Goal: Information Seeking & Learning: Learn about a topic

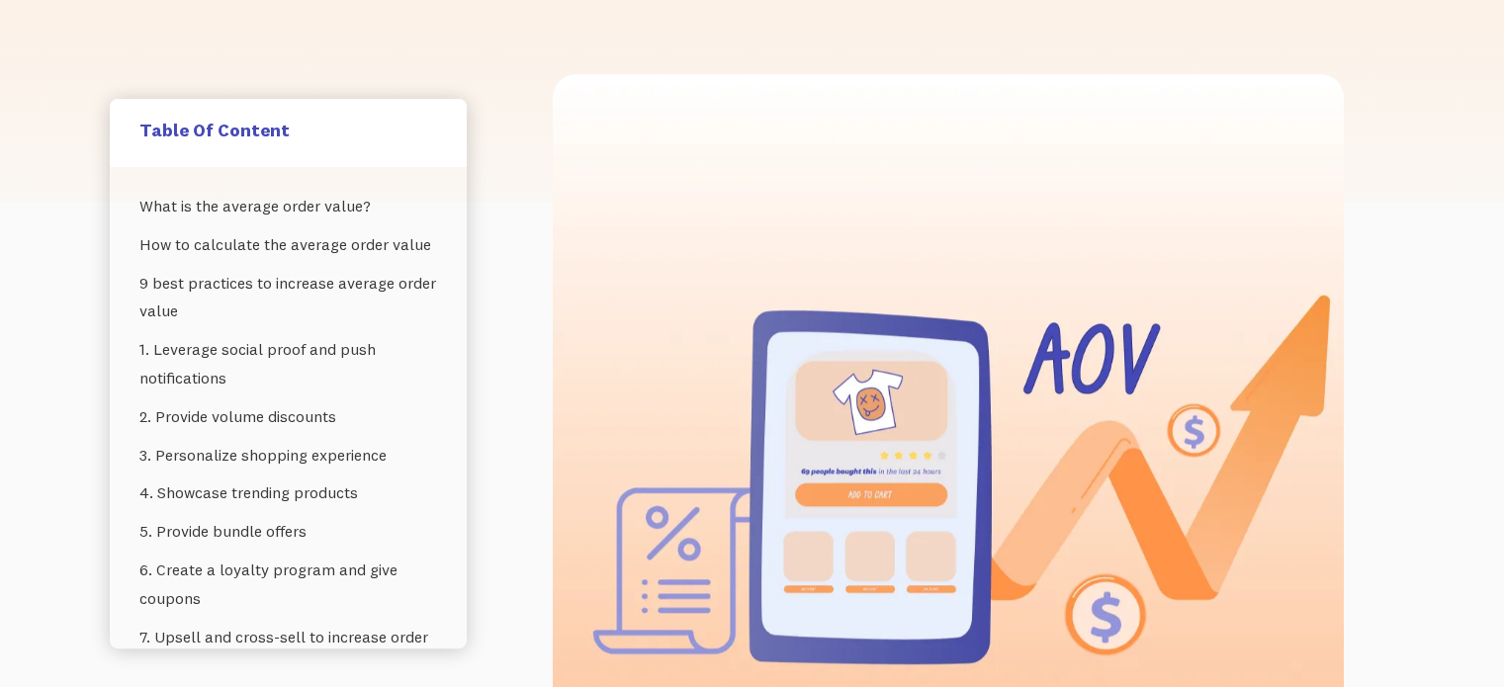
scroll to position [593, 0]
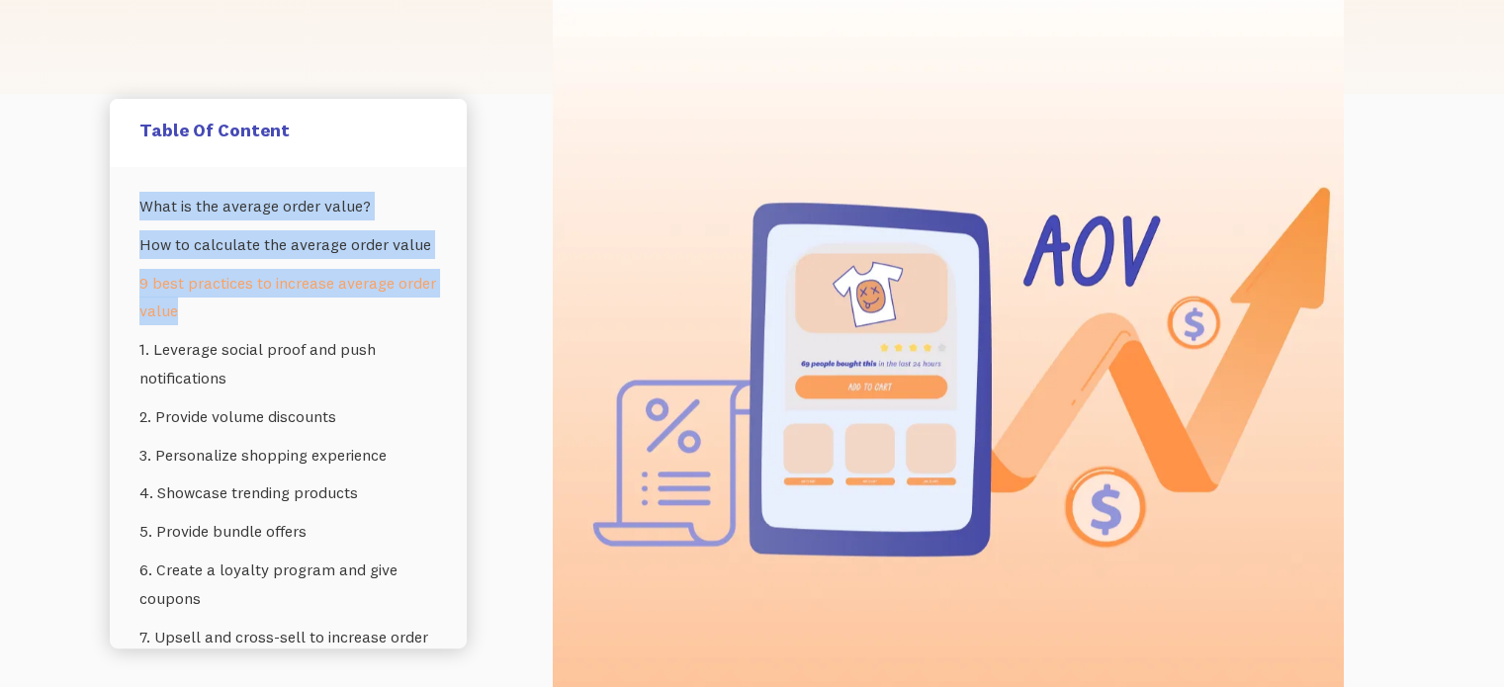
drag, startPoint x: 121, startPoint y: 211, endPoint x: 269, endPoint y: 342, distance: 198.2
click at [269, 341] on div "What is the average order value? How to calculate the average order value 9 bes…" at bounding box center [288, 407] width 357 height 481
click at [119, 319] on div "What is the average order value? How to calculate the average order value 9 bes…" at bounding box center [288, 407] width 357 height 481
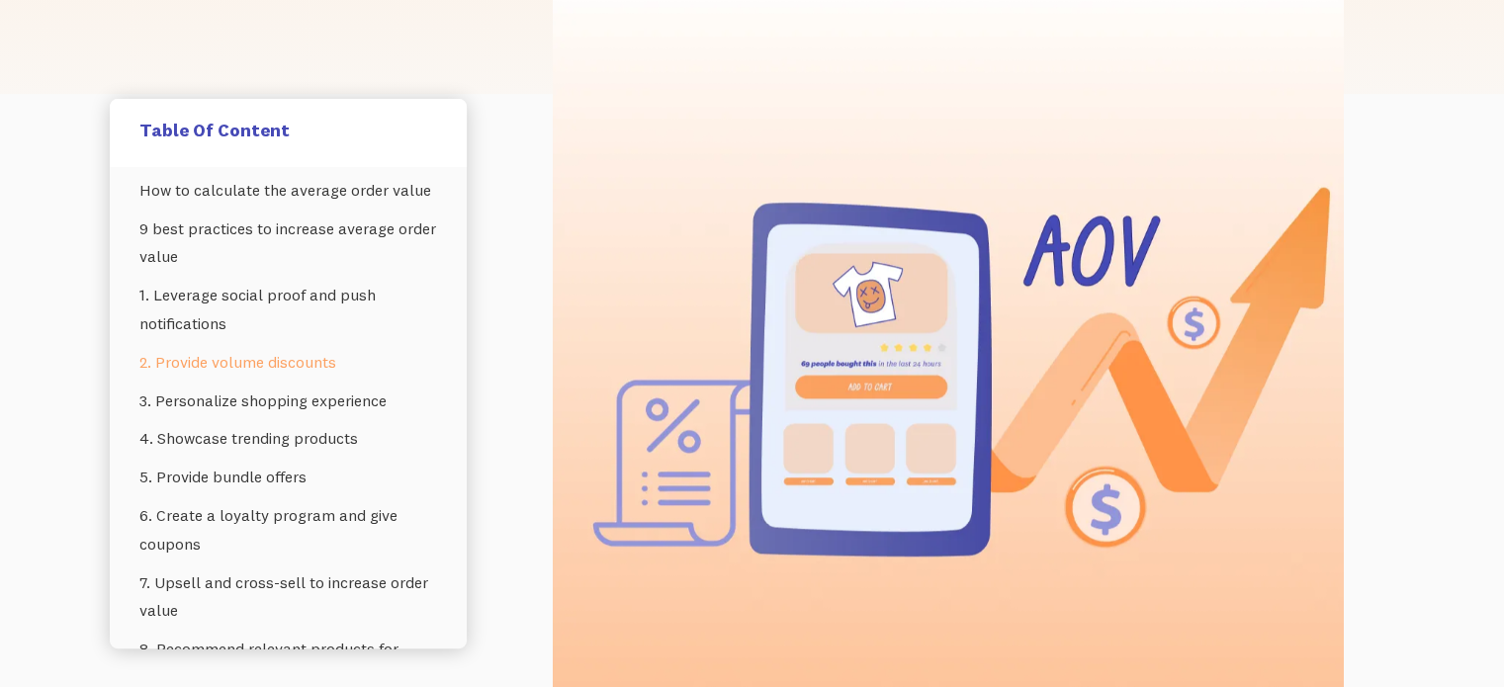
scroll to position [99, 0]
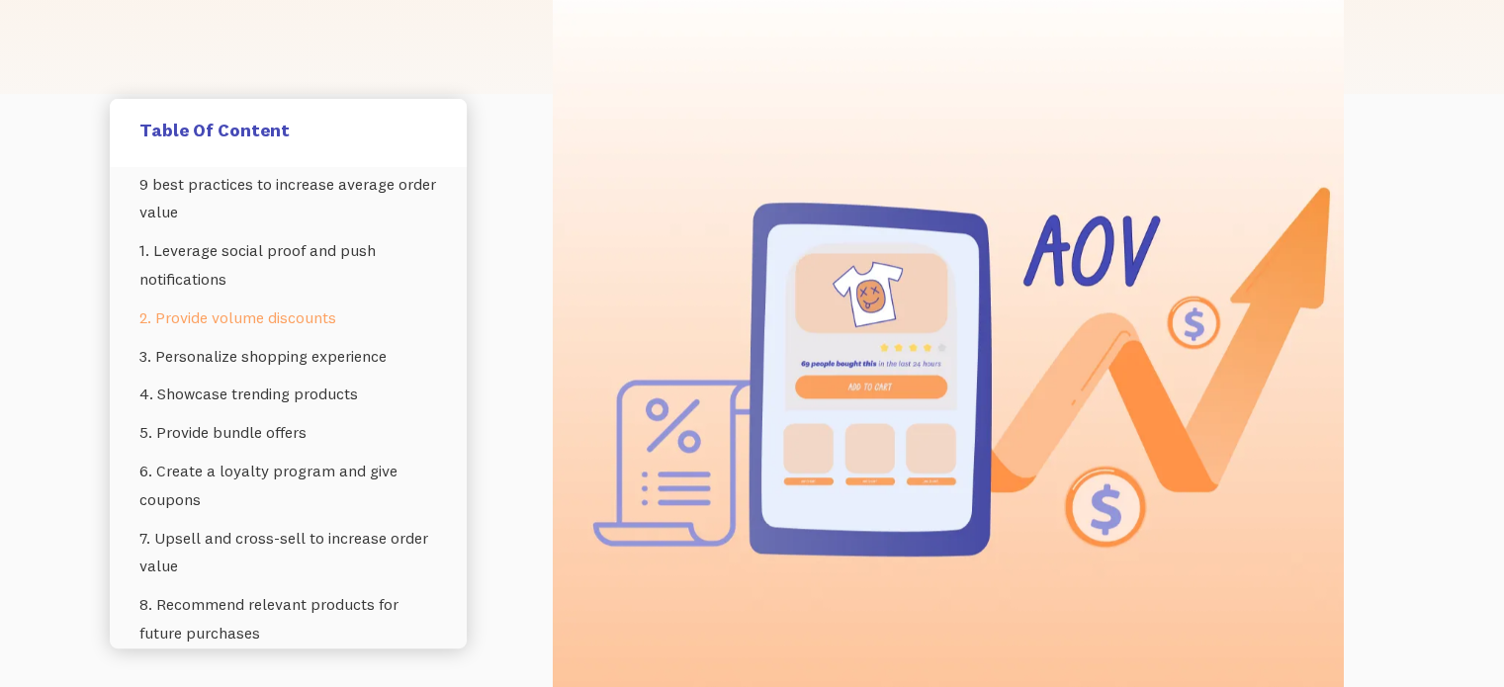
click at [265, 337] on link "2. Provide volume discounts" at bounding box center [288, 318] width 298 height 39
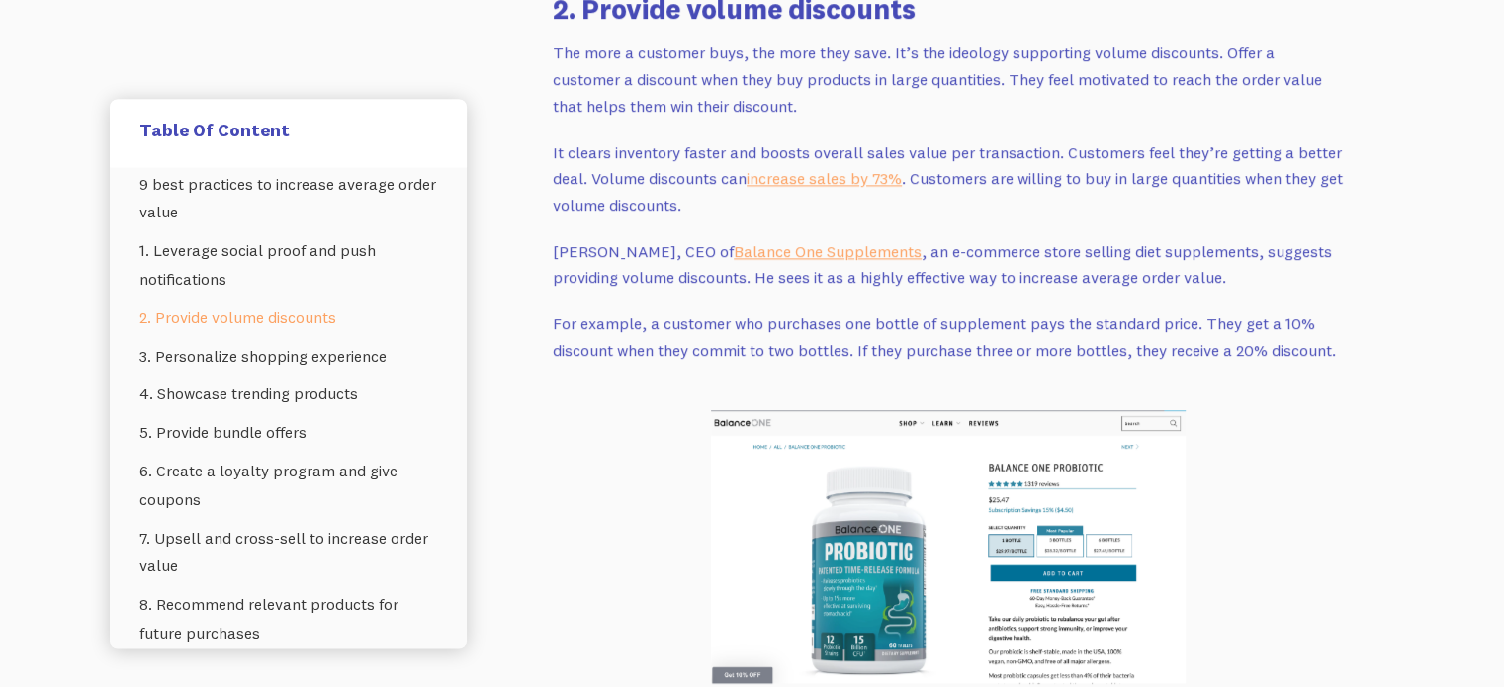
scroll to position [3488, 0]
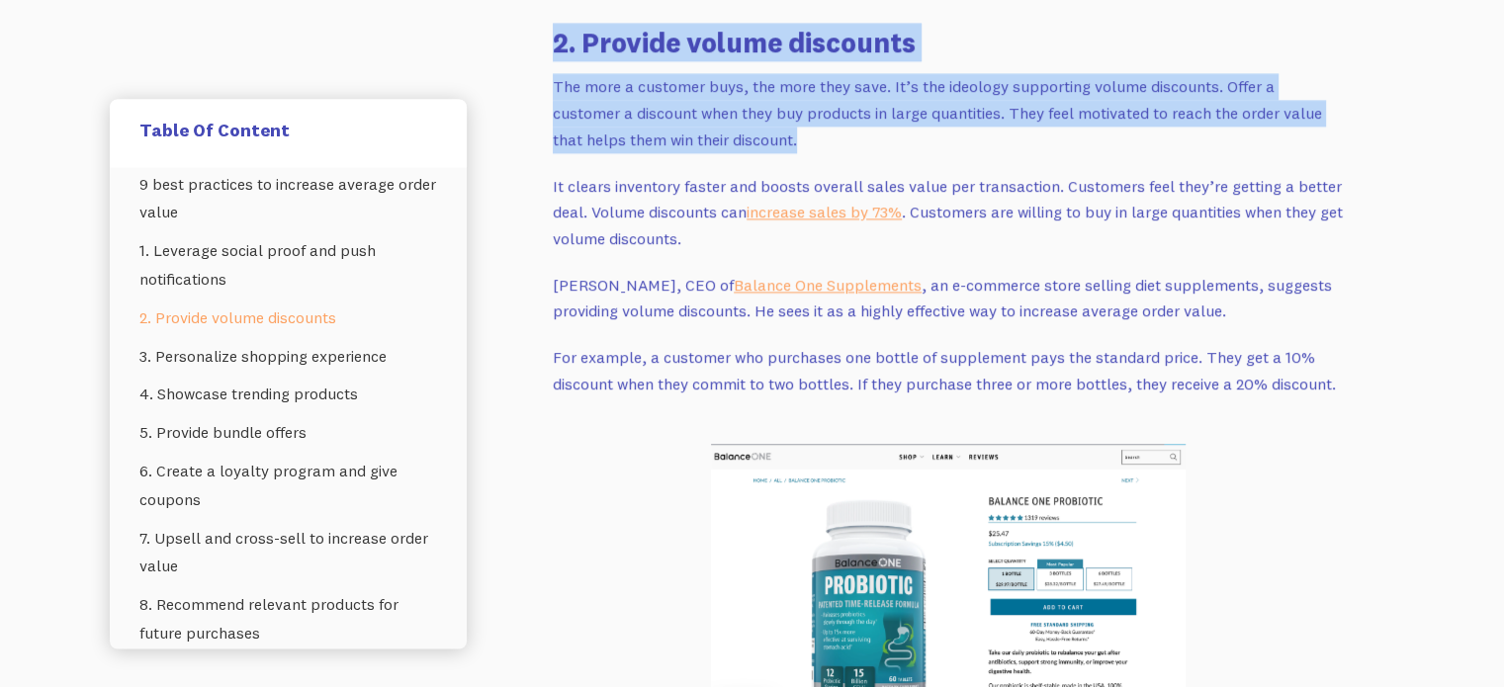
drag, startPoint x: 556, startPoint y: 43, endPoint x: 799, endPoint y: 132, distance: 259.3
click at [799, 132] on p "The more a customer buys, the more they save. It’s the ideology supporting volu…" at bounding box center [948, 112] width 791 height 79
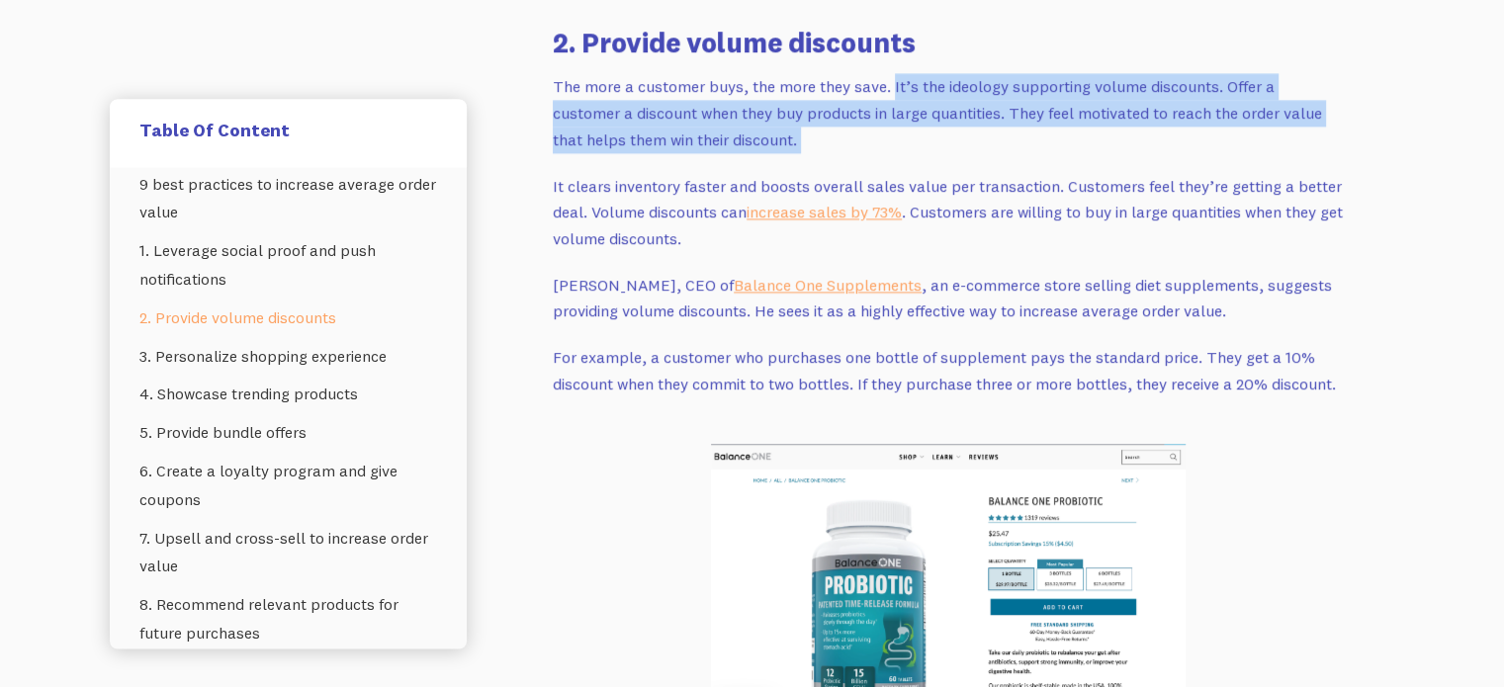
drag, startPoint x: 799, startPoint y: 132, endPoint x: 902, endPoint y: 85, distance: 113.2
click at [902, 85] on p "The more a customer buys, the more they save. It’s the ideology supporting volu…" at bounding box center [948, 112] width 791 height 79
click at [903, 86] on p "The more a customer buys, the more they save. It’s the ideology supporting volu…" at bounding box center [948, 112] width 791 height 79
drag, startPoint x: 894, startPoint y: 86, endPoint x: 1312, endPoint y: 137, distance: 421.3
click at [1312, 137] on p "The more a customer buys, the more they save. It’s the ideology supporting volu…" at bounding box center [948, 112] width 791 height 79
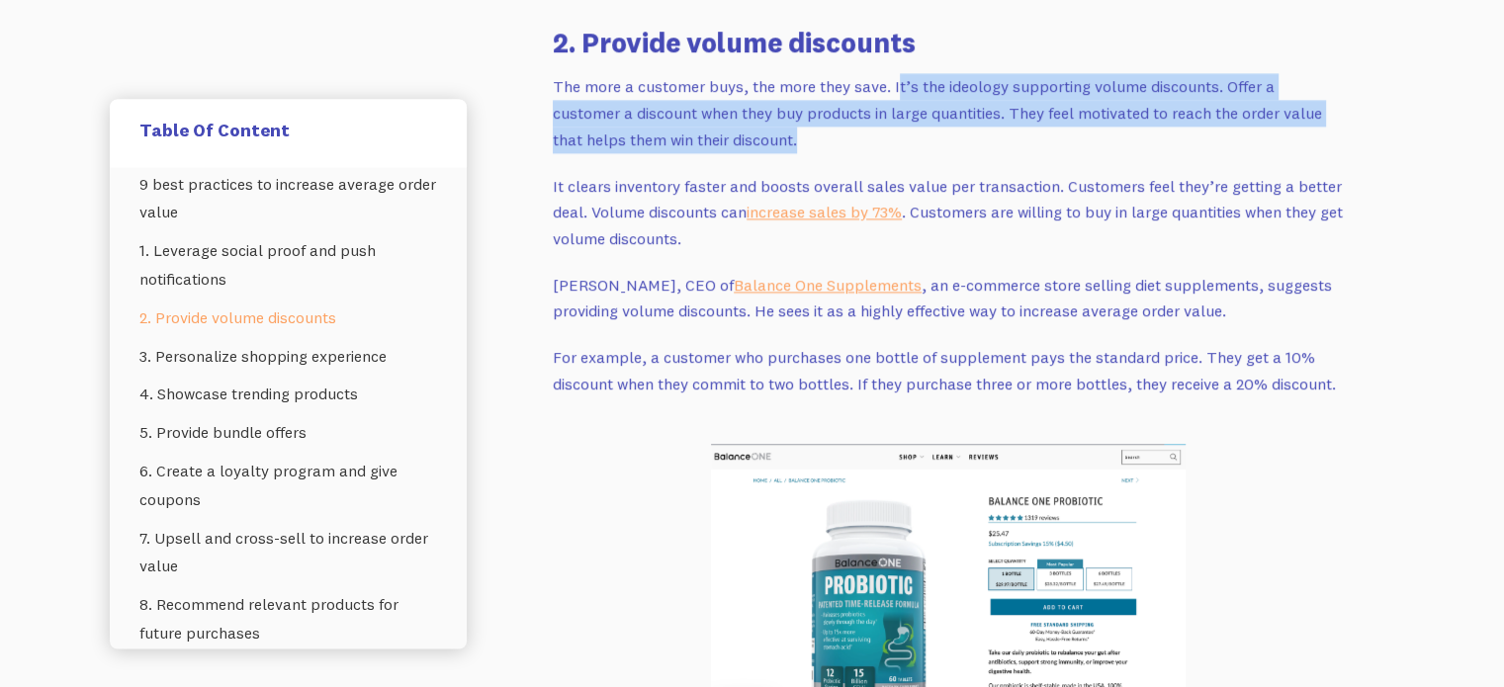
click at [1312, 137] on p "The more a customer buys, the more they save. It’s the ideology supporting volu…" at bounding box center [948, 112] width 791 height 79
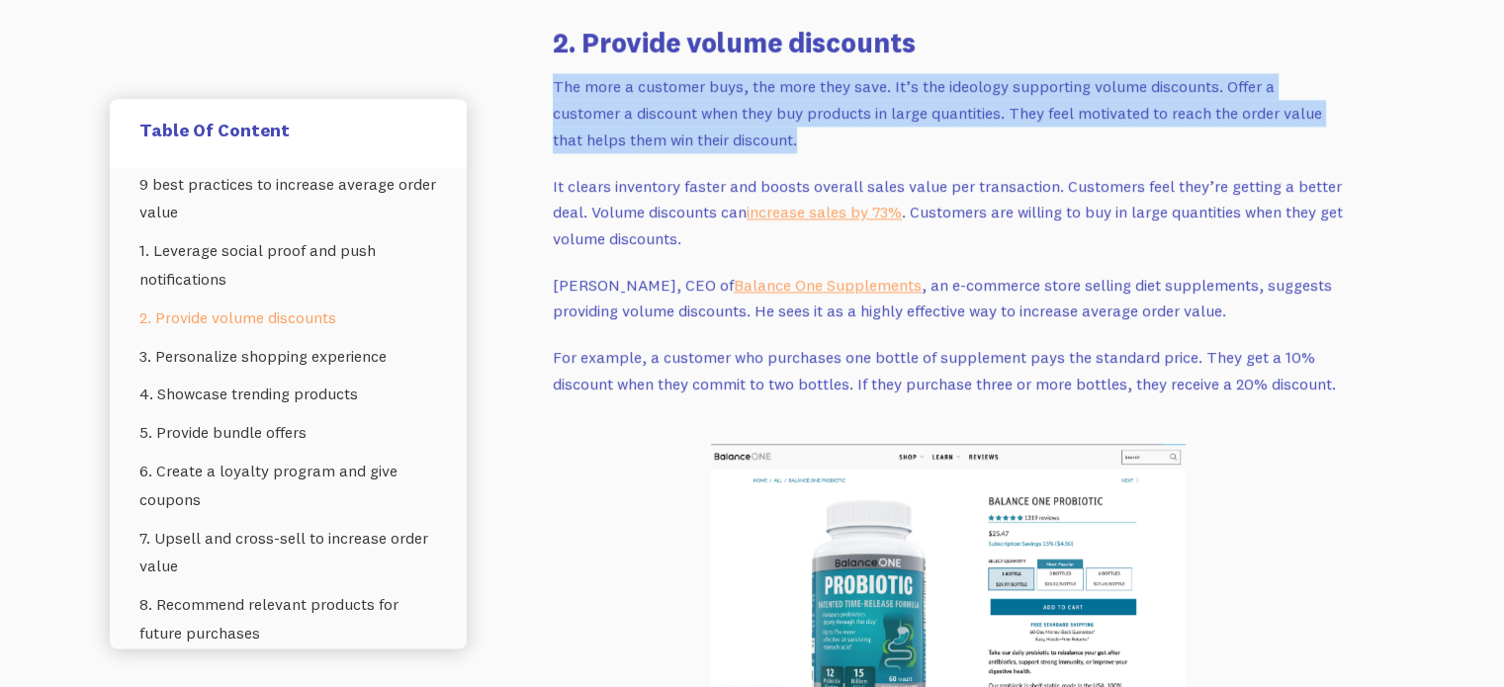
drag, startPoint x: 1306, startPoint y: 136, endPoint x: 546, endPoint y: 93, distance: 761.4
drag, startPoint x: 601, startPoint y: 102, endPoint x: 994, endPoint y: 133, distance: 394.7
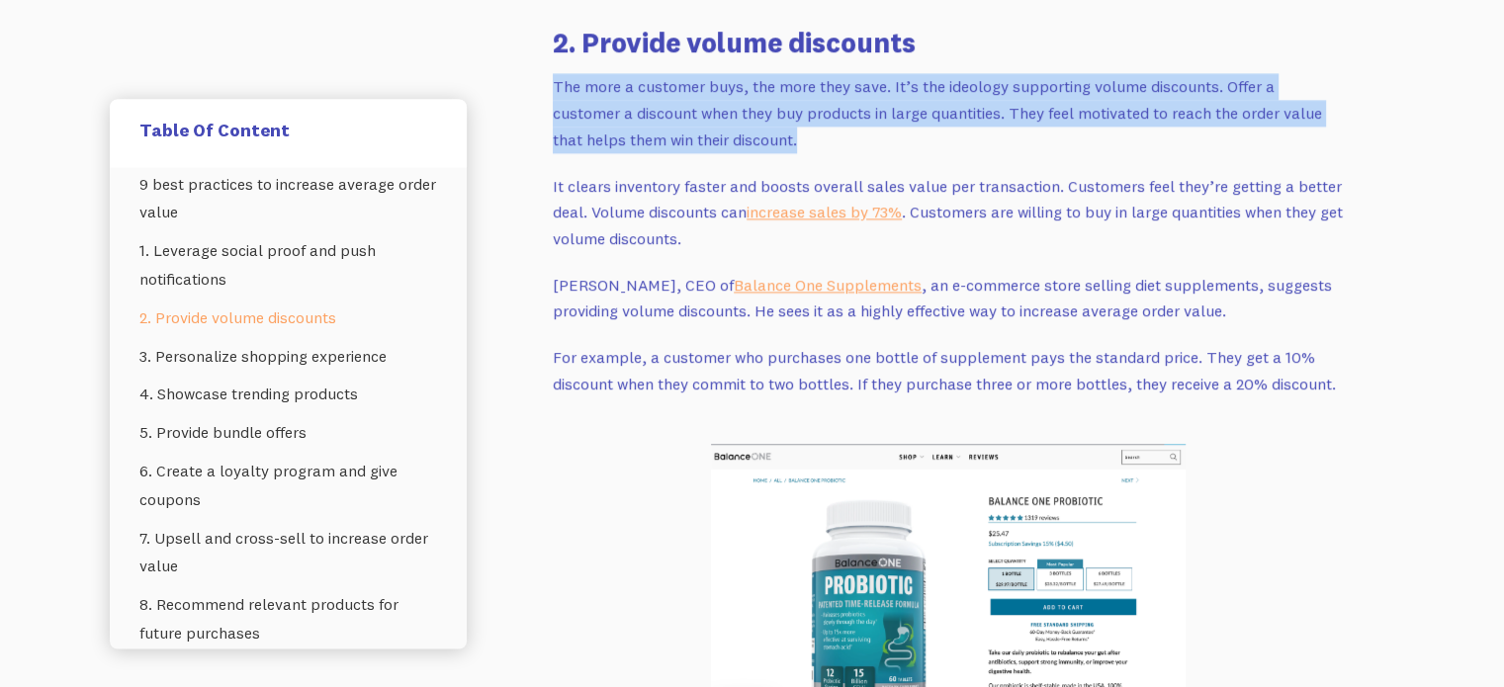
click at [994, 133] on p "The more a customer buys, the more they save. It’s the ideology supporting volu…" at bounding box center [948, 112] width 791 height 79
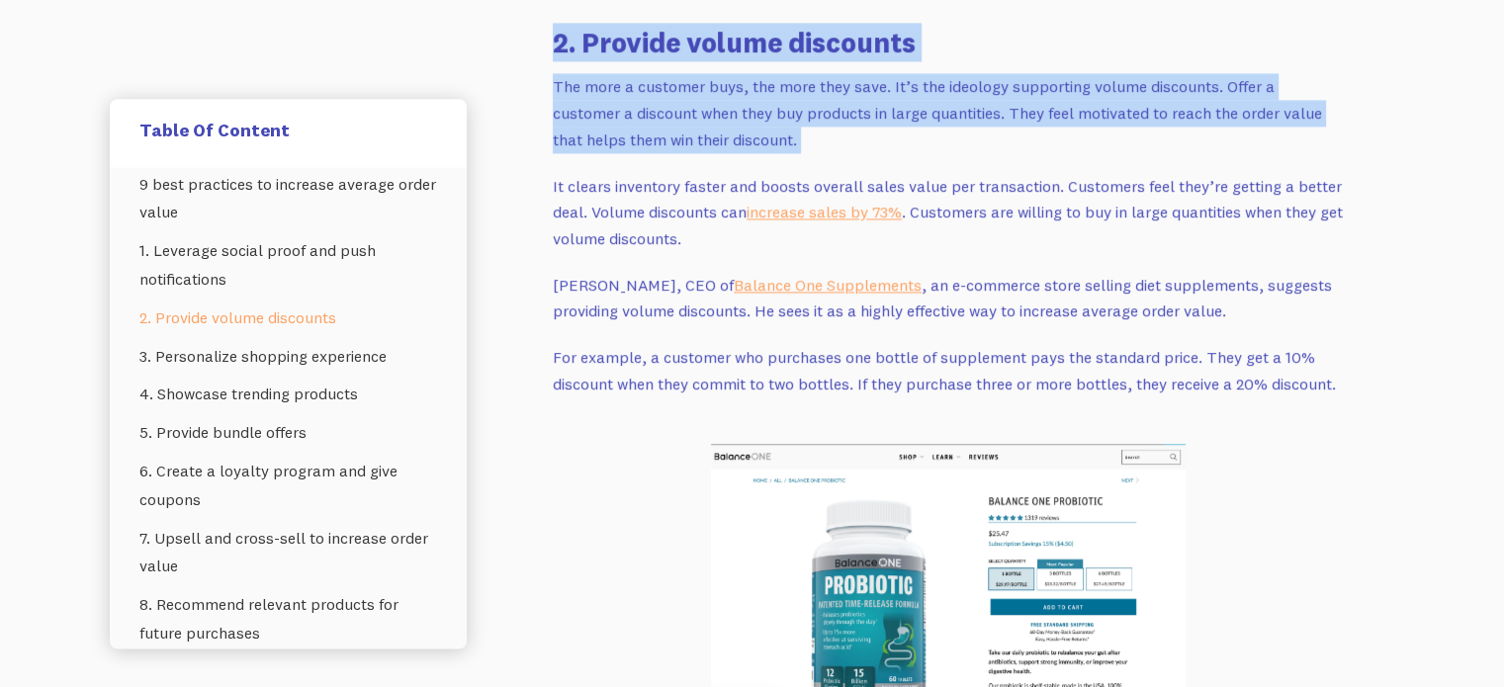
drag, startPoint x: 994, startPoint y: 133, endPoint x: 533, endPoint y: 55, distance: 468.2
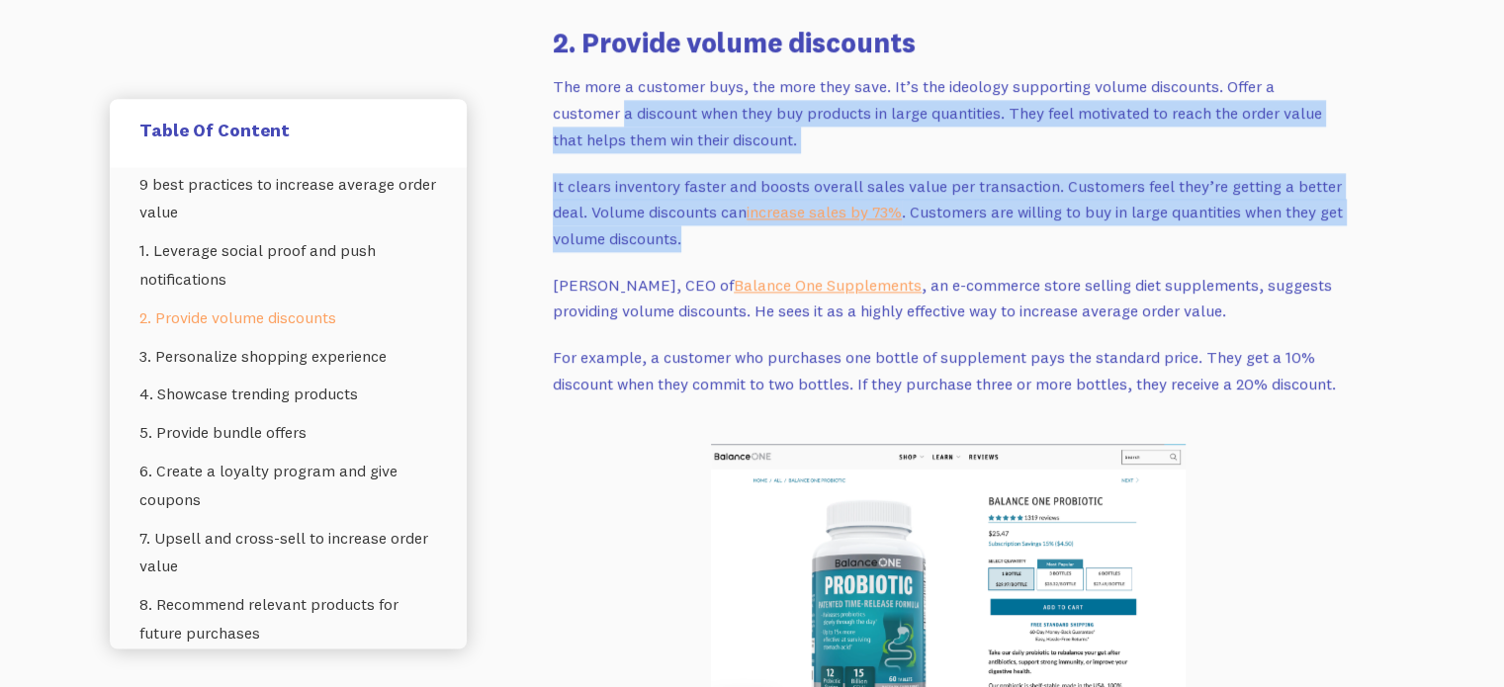
drag, startPoint x: 528, startPoint y: 120, endPoint x: 1010, endPoint y: 229, distance: 494.7
click at [1010, 229] on p "It clears inventory faster and boosts overall sales value per transaction. Cust…" at bounding box center [948, 212] width 791 height 79
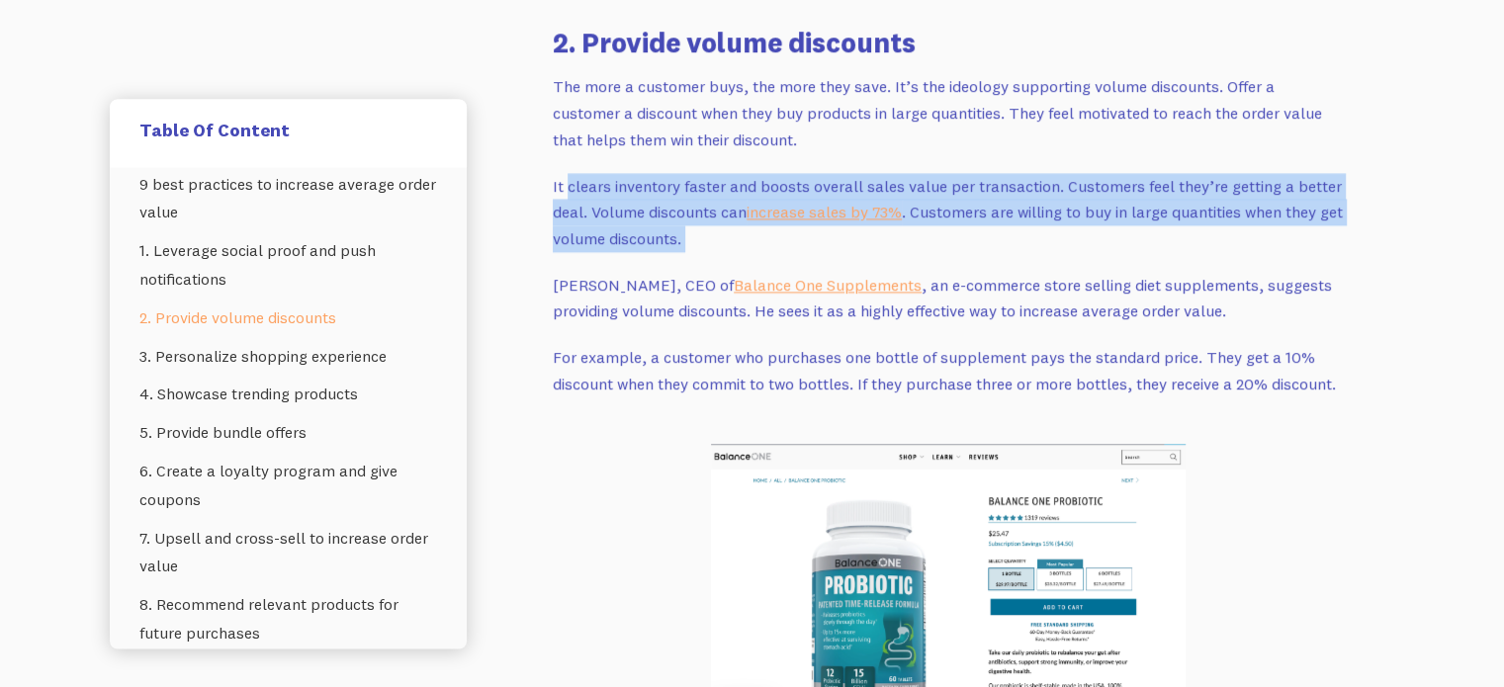
drag, startPoint x: 972, startPoint y: 230, endPoint x: 586, endPoint y: 181, distance: 388.7
click at [586, 181] on p "It clears inventory faster and boosts overall sales value per transaction. Cust…" at bounding box center [948, 212] width 791 height 79
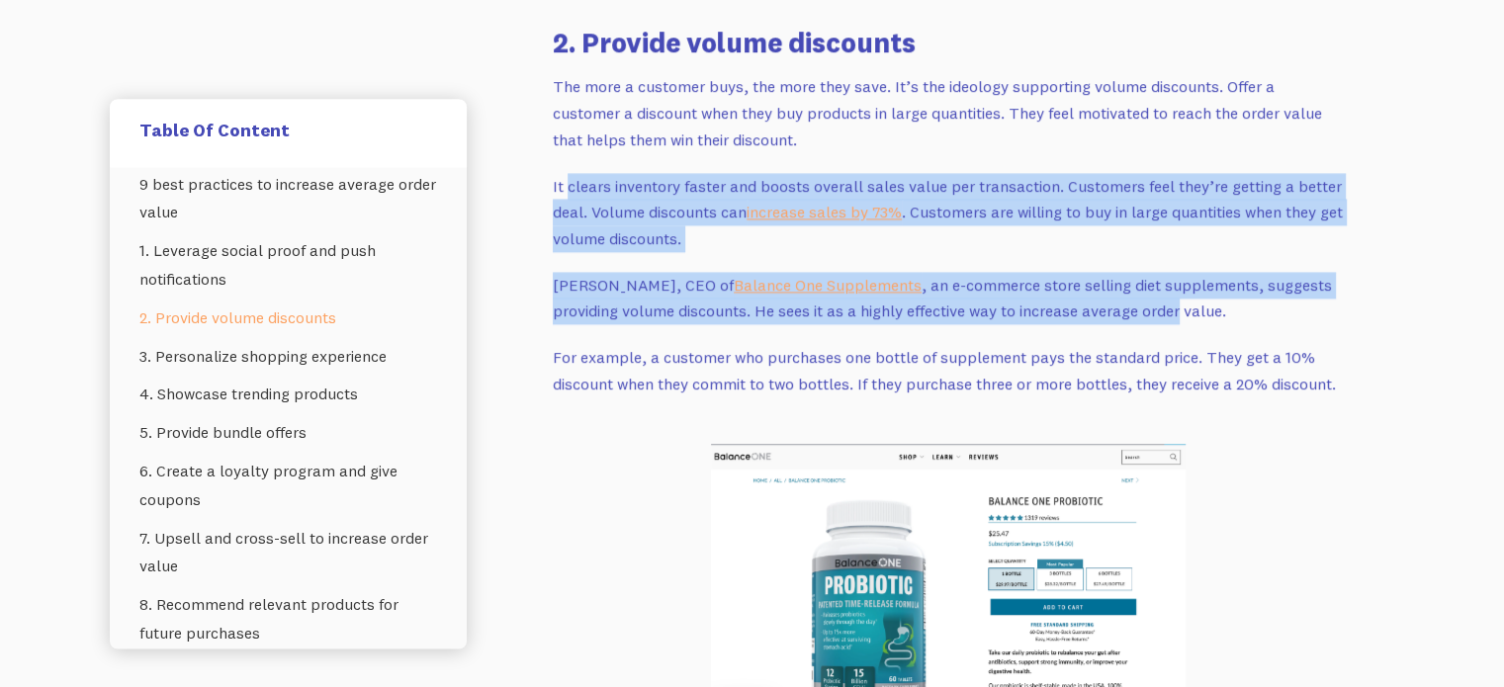
drag, startPoint x: 585, startPoint y: 182, endPoint x: 1155, endPoint y: 306, distance: 582.9
click at [1159, 308] on p "[PERSON_NAME], CEO of Balance One Supplements , an e-commerce store selling die…" at bounding box center [948, 298] width 791 height 52
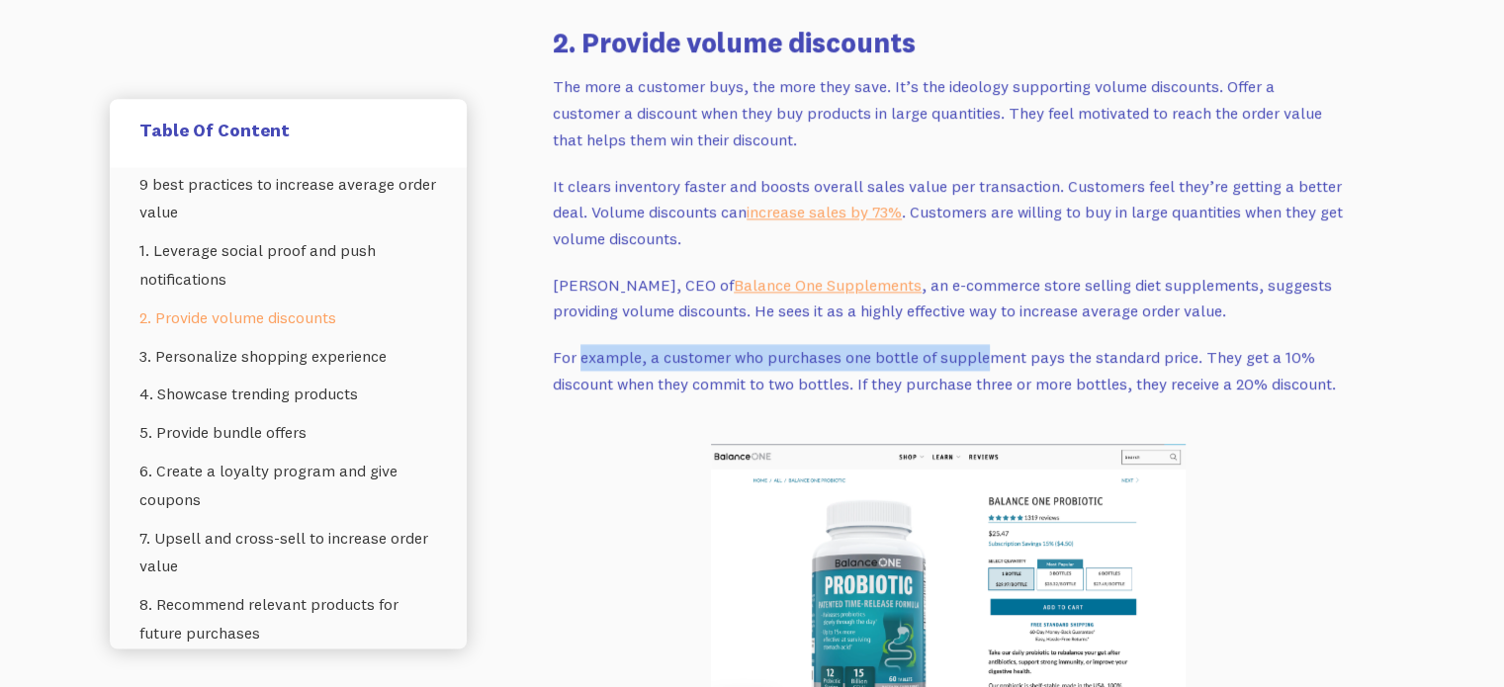
drag, startPoint x: 577, startPoint y: 351, endPoint x: 980, endPoint y: 363, distance: 402.5
click at [980, 363] on p "For example, a customer who purchases one bottle of supplement pays the standar…" at bounding box center [948, 370] width 791 height 52
drag, startPoint x: 590, startPoint y: 353, endPoint x: 1064, endPoint y: 366, distance: 473.7
click at [1064, 366] on p "For example, a customer who purchases one bottle of supplement pays the standar…" at bounding box center [948, 370] width 791 height 52
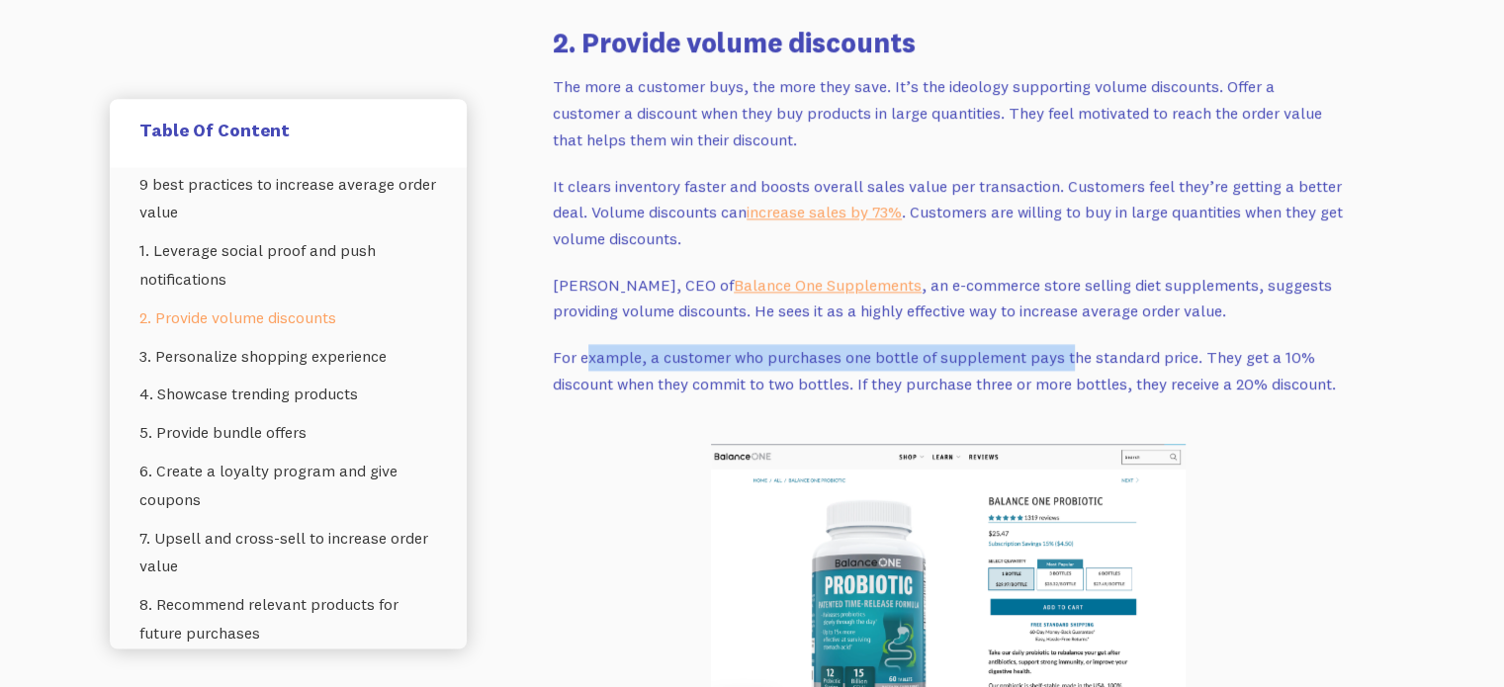
click at [1064, 366] on p "For example, a customer who purchases one bottle of supplement pays the standar…" at bounding box center [948, 370] width 791 height 52
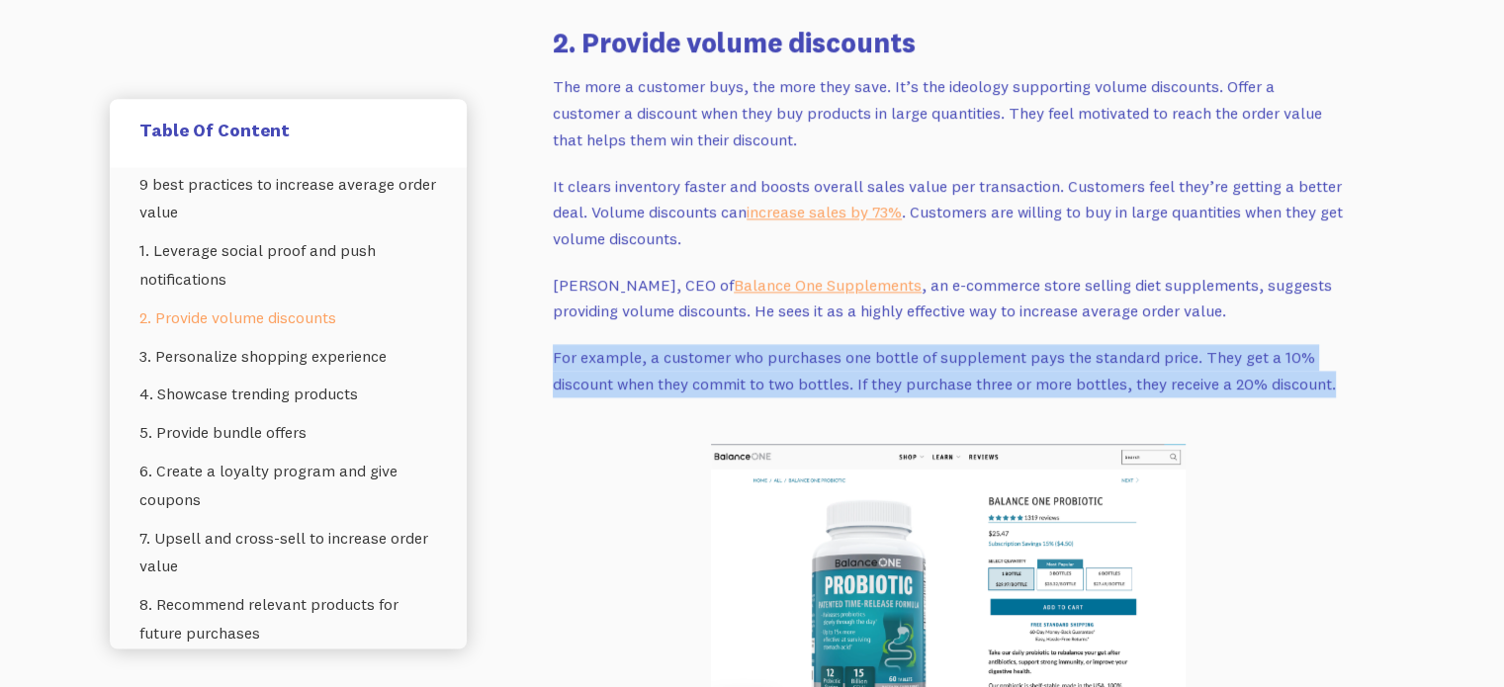
drag, startPoint x: 550, startPoint y: 365, endPoint x: 1413, endPoint y: 388, distance: 863.3
click at [1249, 388] on p "For example, a customer who purchases one bottle of supplement pays the standar…" at bounding box center [948, 370] width 791 height 52
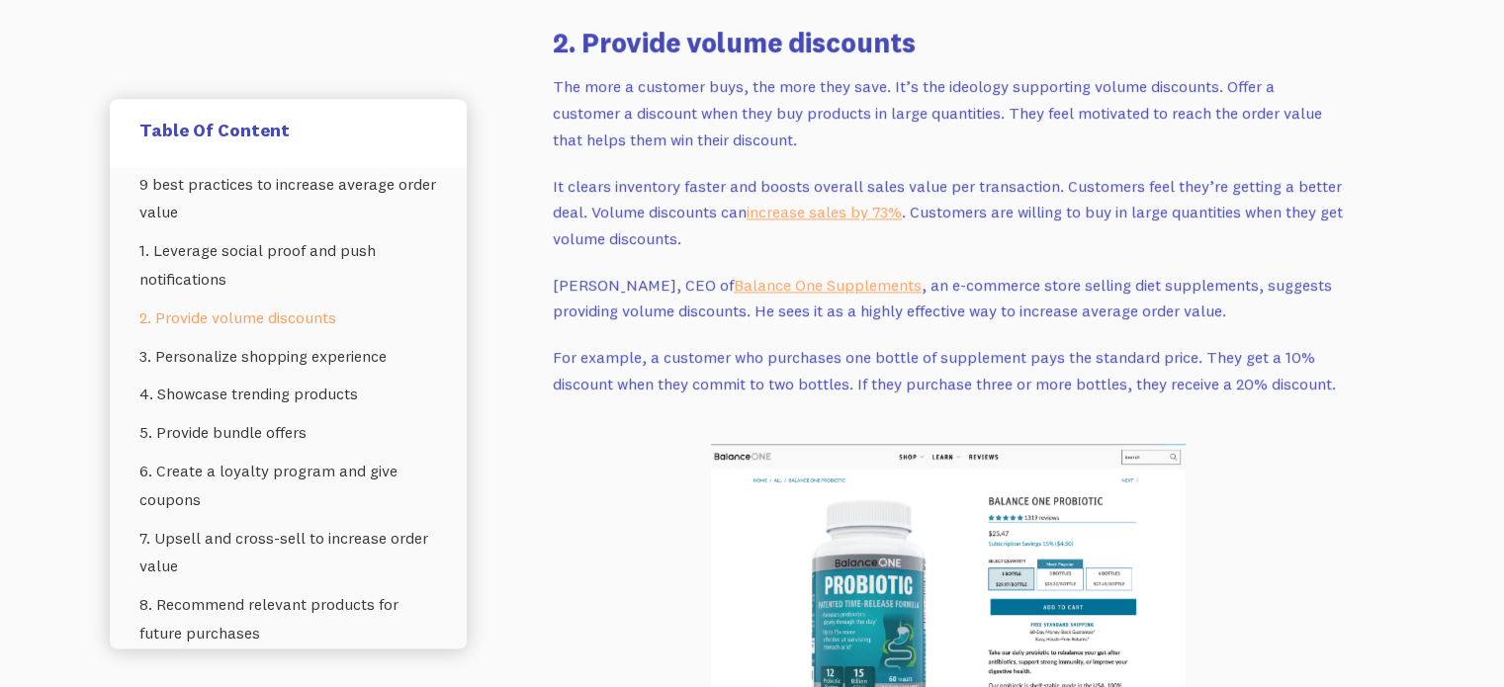
drag, startPoint x: 1249, startPoint y: 388, endPoint x: 764, endPoint y: 378, distance: 484.5
click at [764, 378] on p "For example, a customer who purchases one bottle of supplement pays the standar…" at bounding box center [948, 370] width 791 height 52
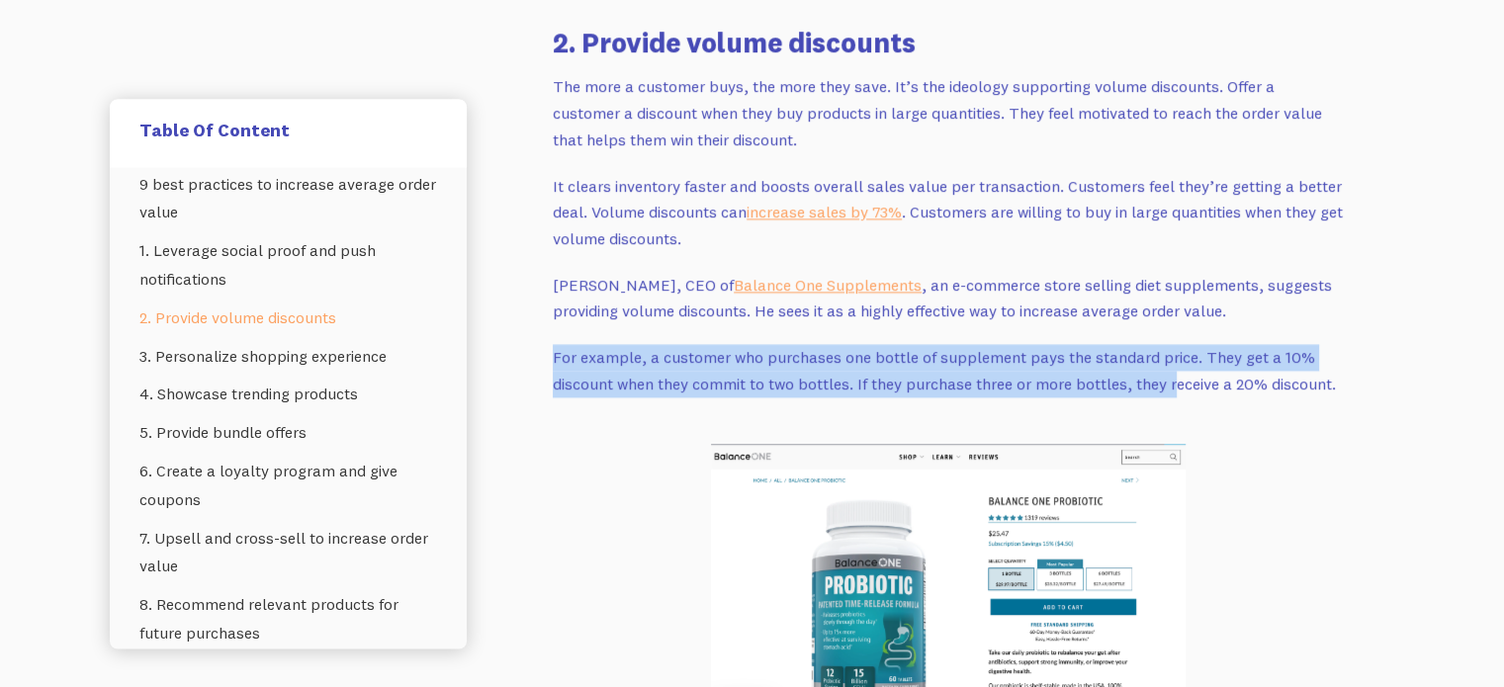
drag, startPoint x: 526, startPoint y: 346, endPoint x: 1172, endPoint y: 384, distance: 647.6
click at [1172, 384] on p "For example, a customer who purchases one bottle of supplement pays the standar…" at bounding box center [948, 370] width 791 height 52
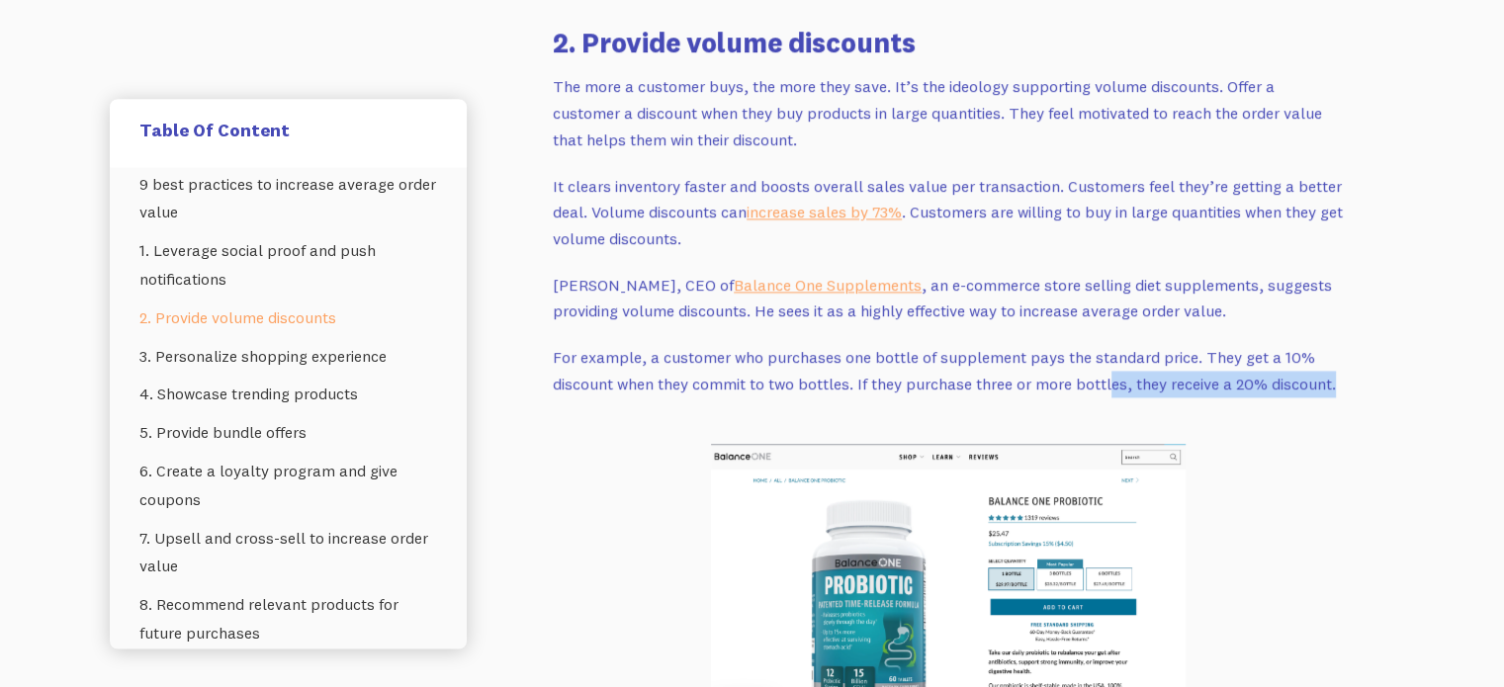
drag, startPoint x: 1112, startPoint y: 387, endPoint x: 1350, endPoint y: 388, distance: 238.2
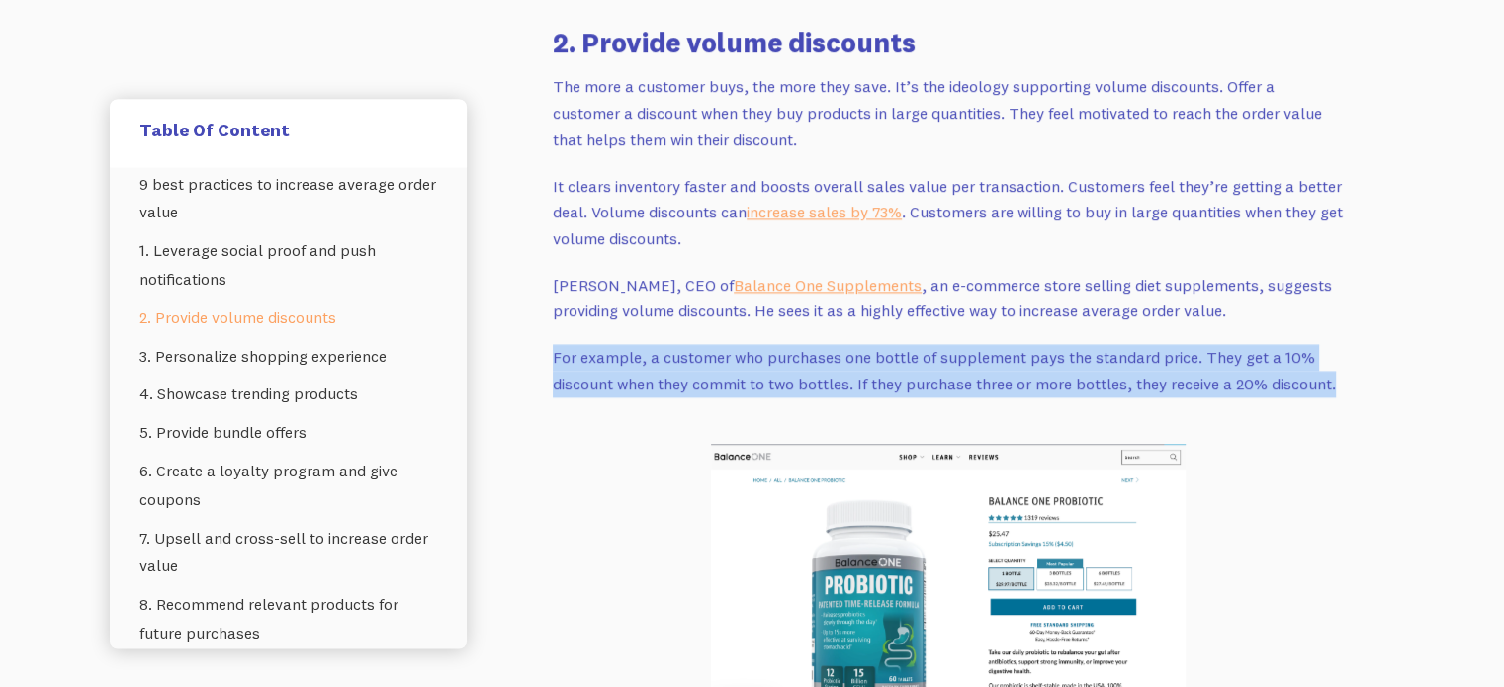
drag, startPoint x: 1267, startPoint y: 378, endPoint x: 527, endPoint y: 353, distance: 740.8
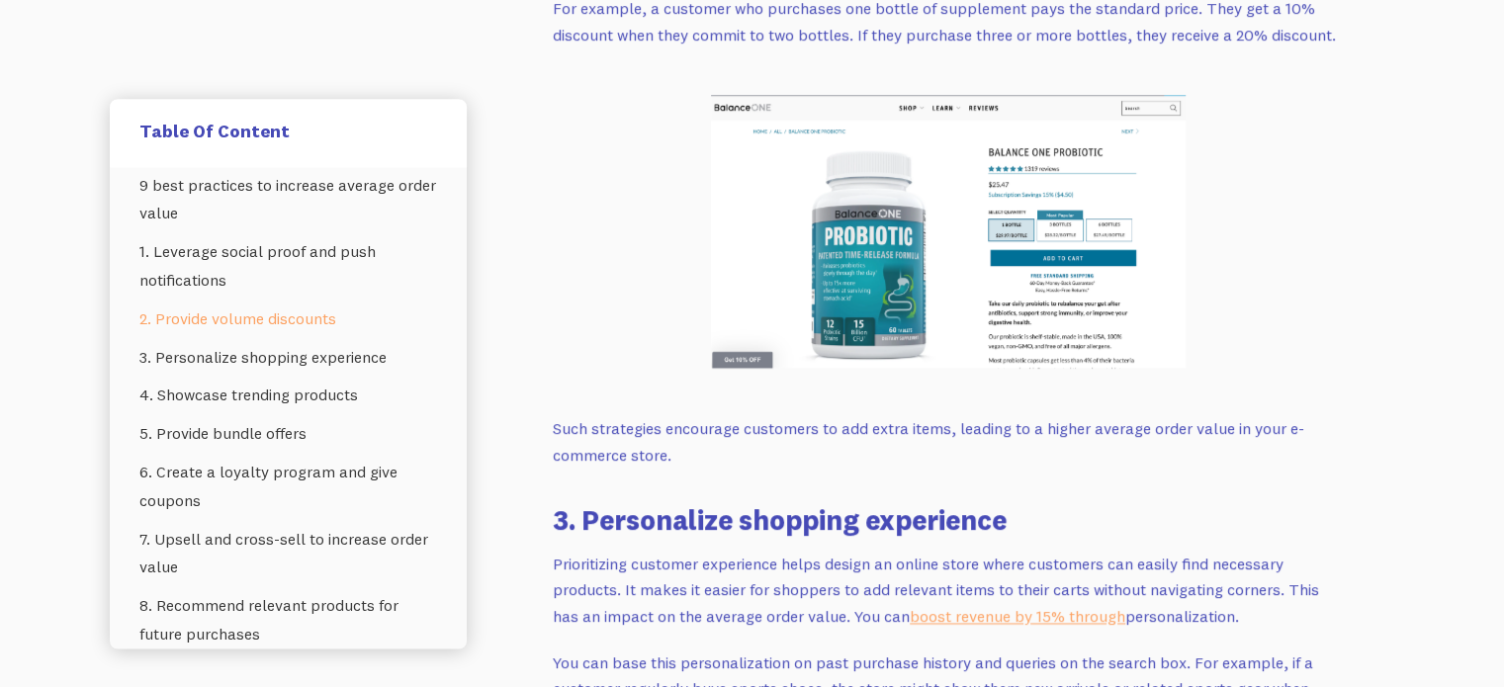
scroll to position [3883, 0]
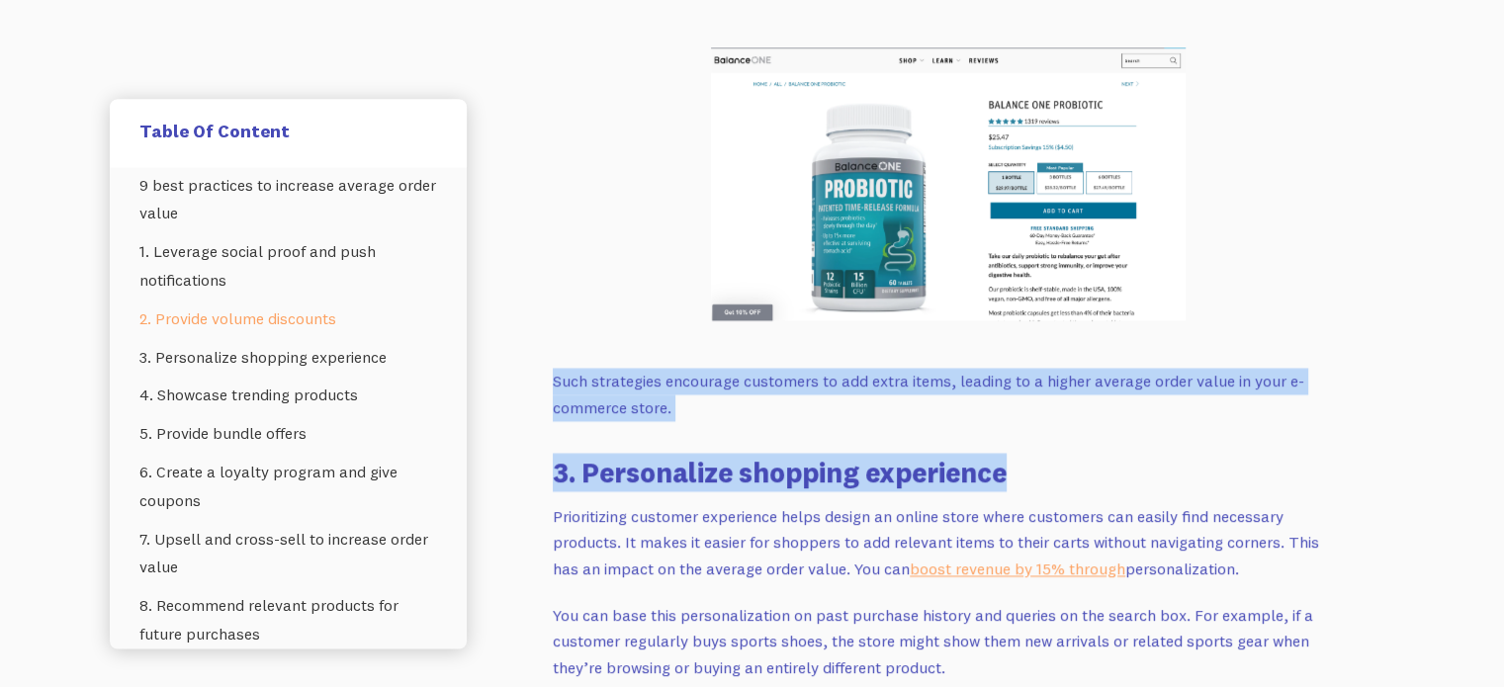
drag, startPoint x: 522, startPoint y: 385, endPoint x: 1056, endPoint y: 480, distance: 542.4
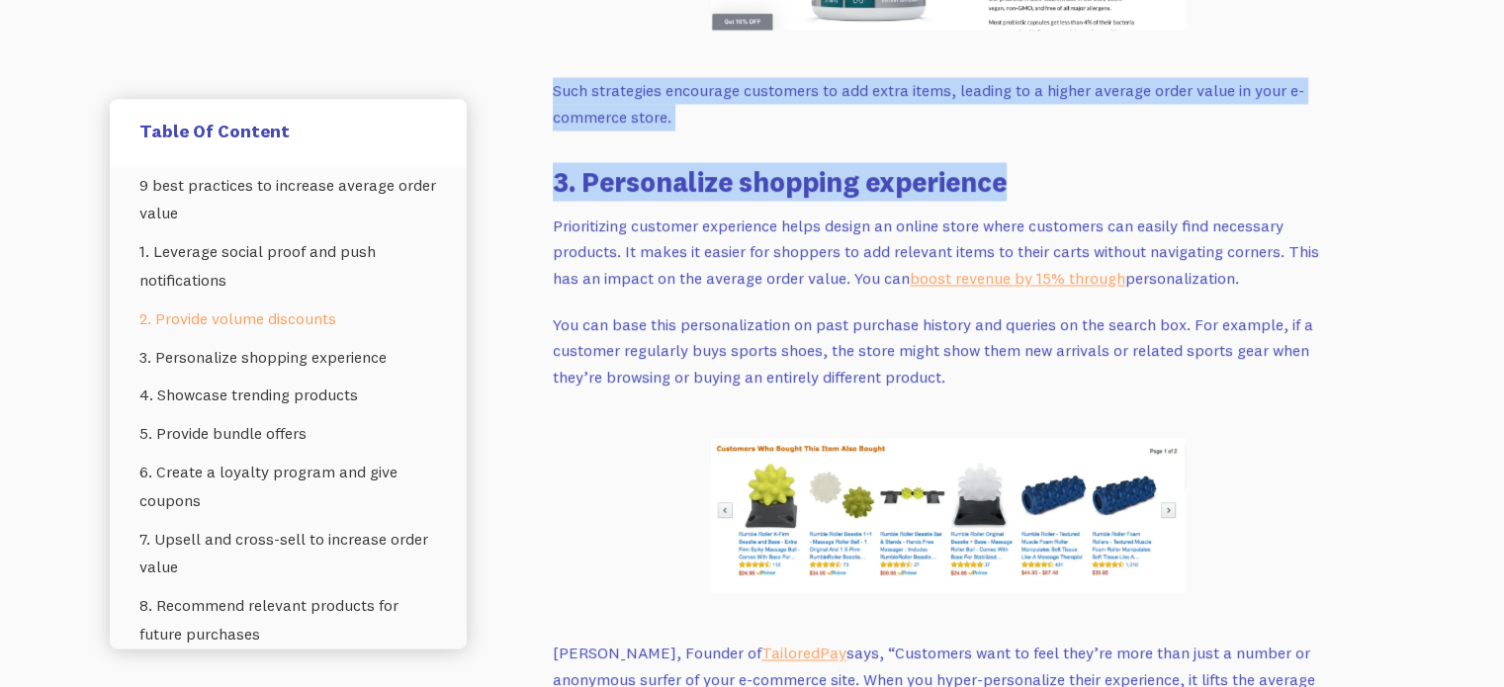
scroll to position [4180, 0]
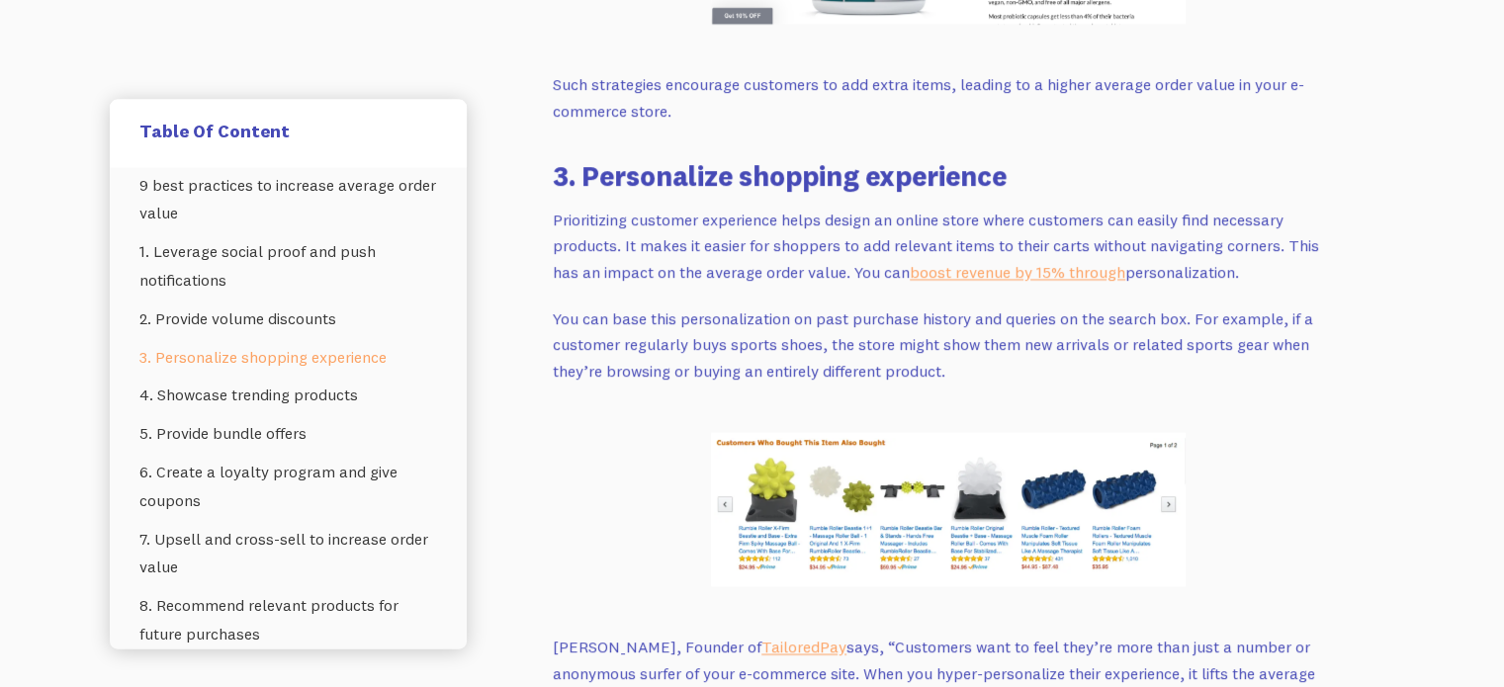
click at [653, 322] on p "You can base this personalization on past purchase history and queries on the s…" at bounding box center [948, 345] width 791 height 79
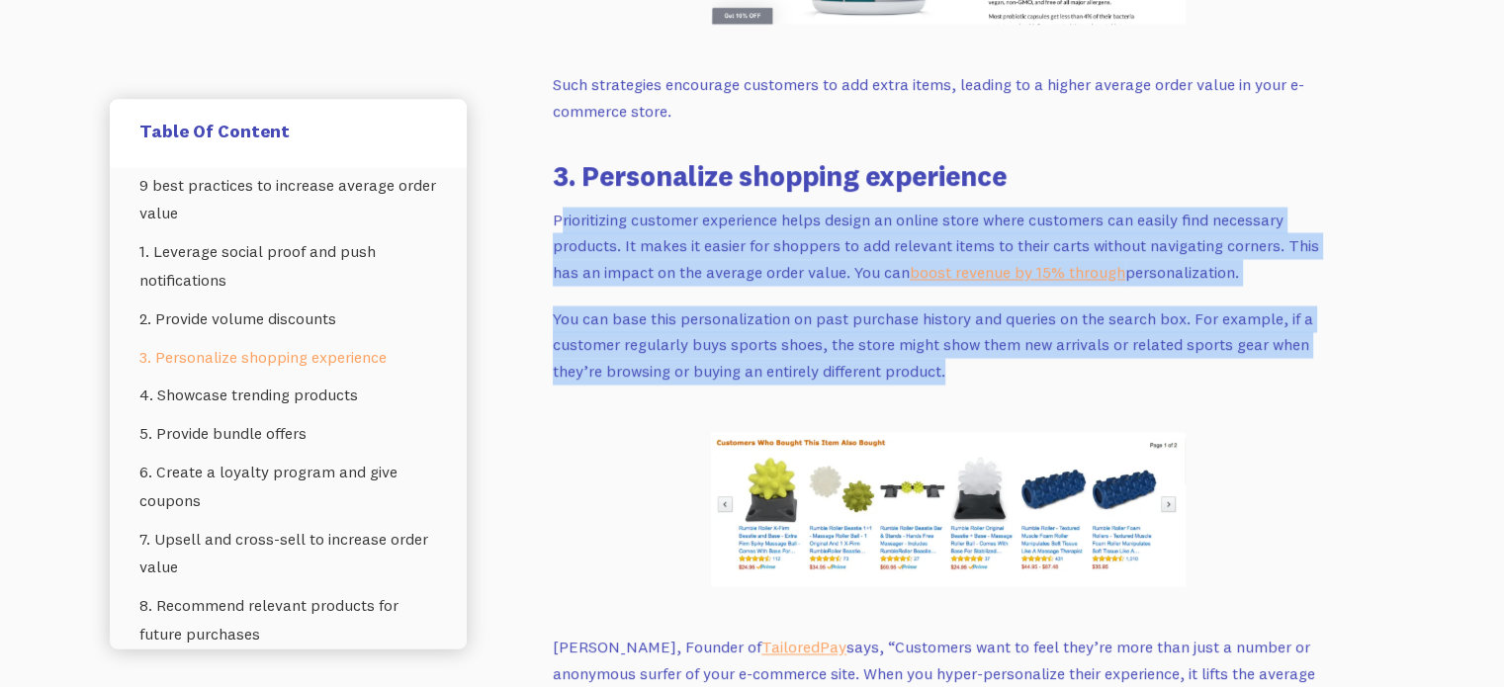
drag, startPoint x: 562, startPoint y: 211, endPoint x: 1119, endPoint y: 365, distance: 577.5
click at [1119, 365] on p "You can base this personalization on past purchase history and queries on the s…" at bounding box center [948, 345] width 791 height 79
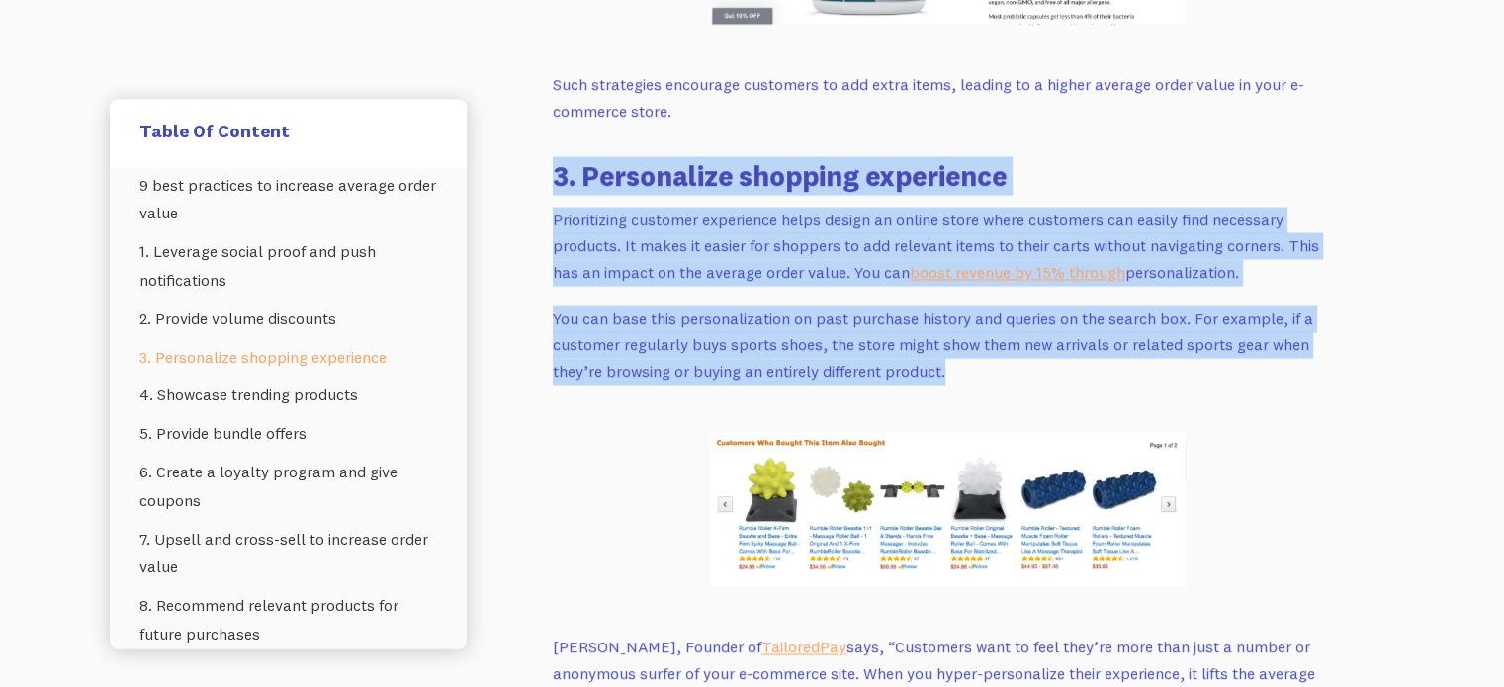
drag, startPoint x: 1084, startPoint y: 362, endPoint x: 538, endPoint y: 164, distance: 581.3
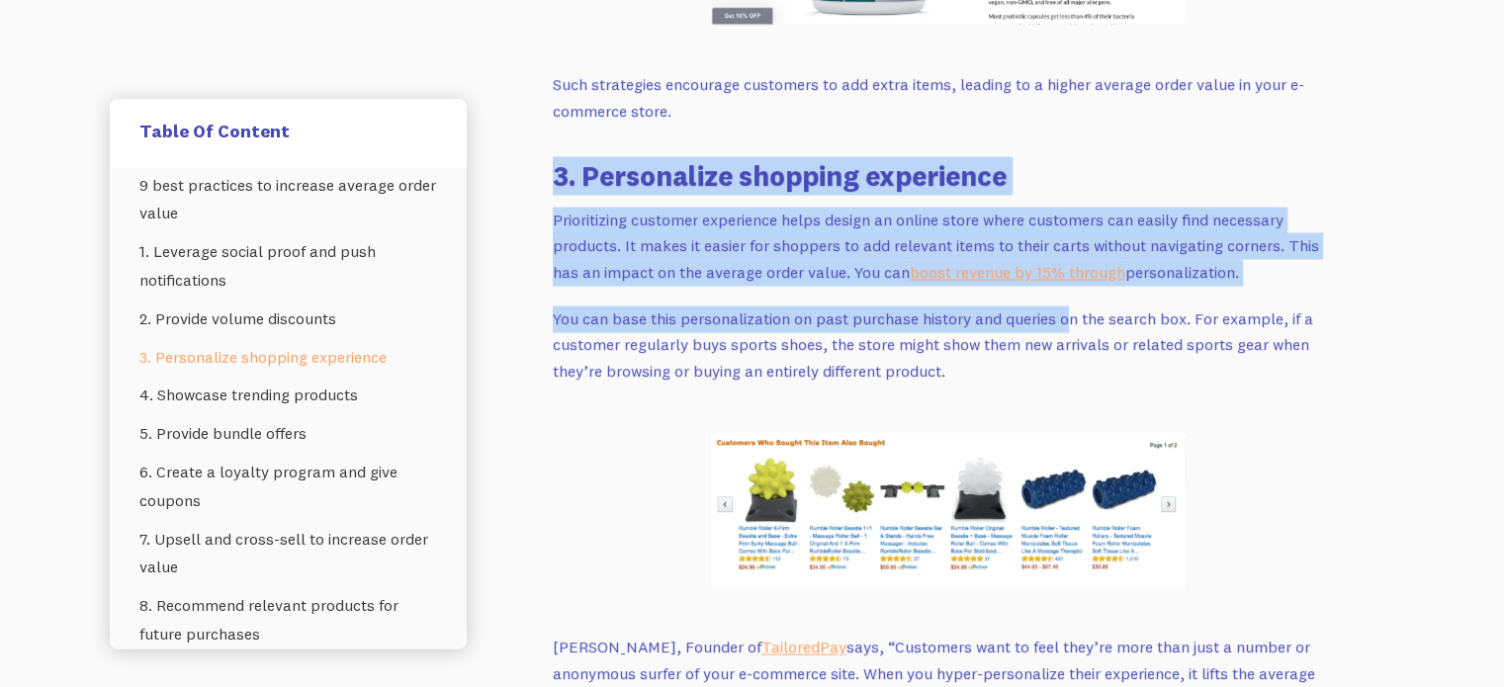
drag, startPoint x: 546, startPoint y: 152, endPoint x: 1068, endPoint y: 309, distance: 545.1
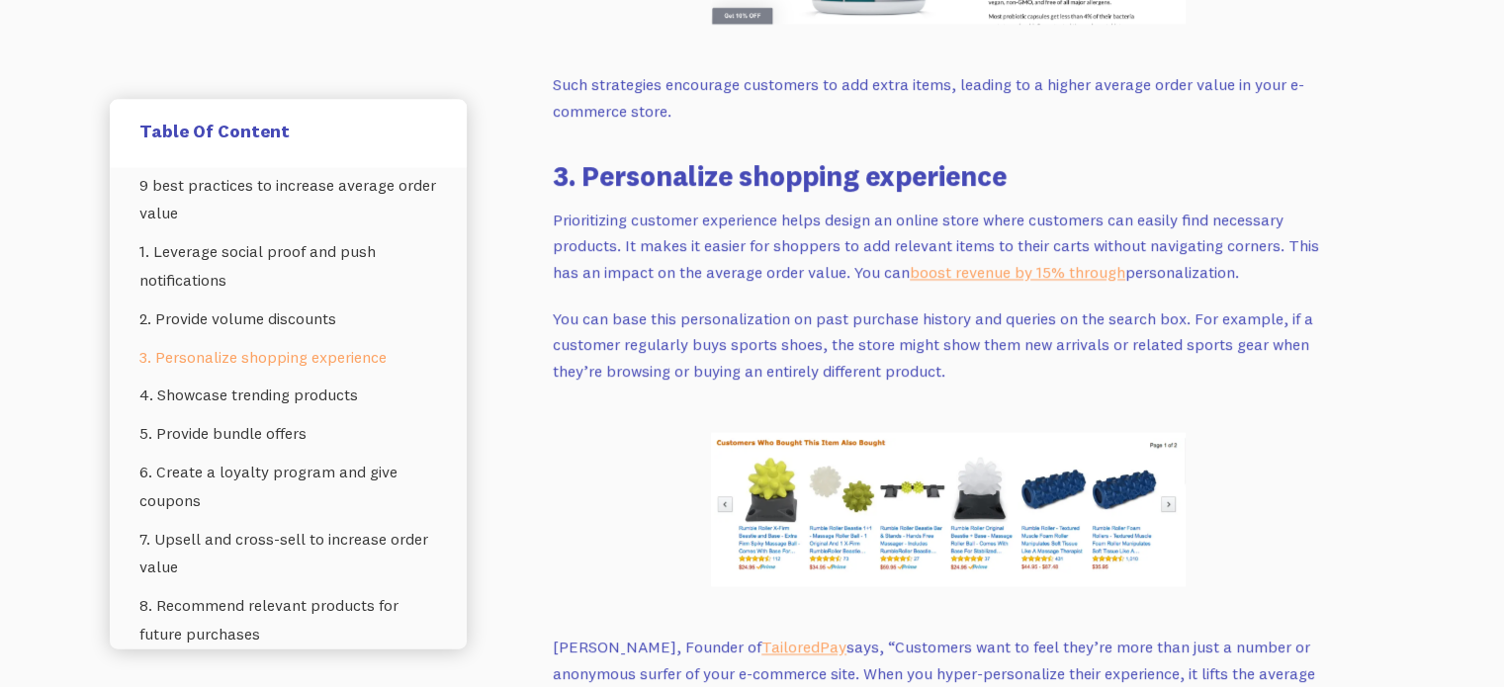
click at [801, 339] on p "You can base this personalization on past purchase history and queries on the s…" at bounding box center [948, 345] width 791 height 79
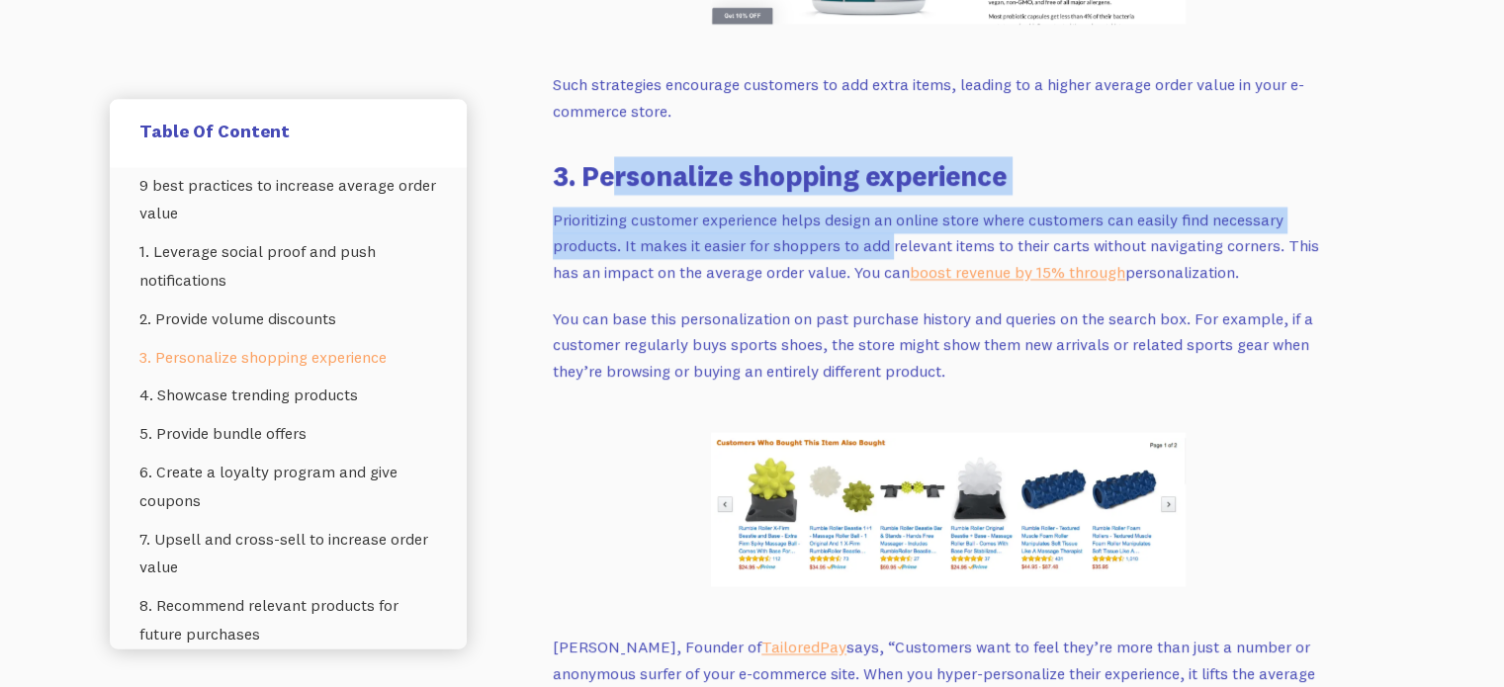
drag, startPoint x: 613, startPoint y: 180, endPoint x: 759, endPoint y: 259, distance: 166.3
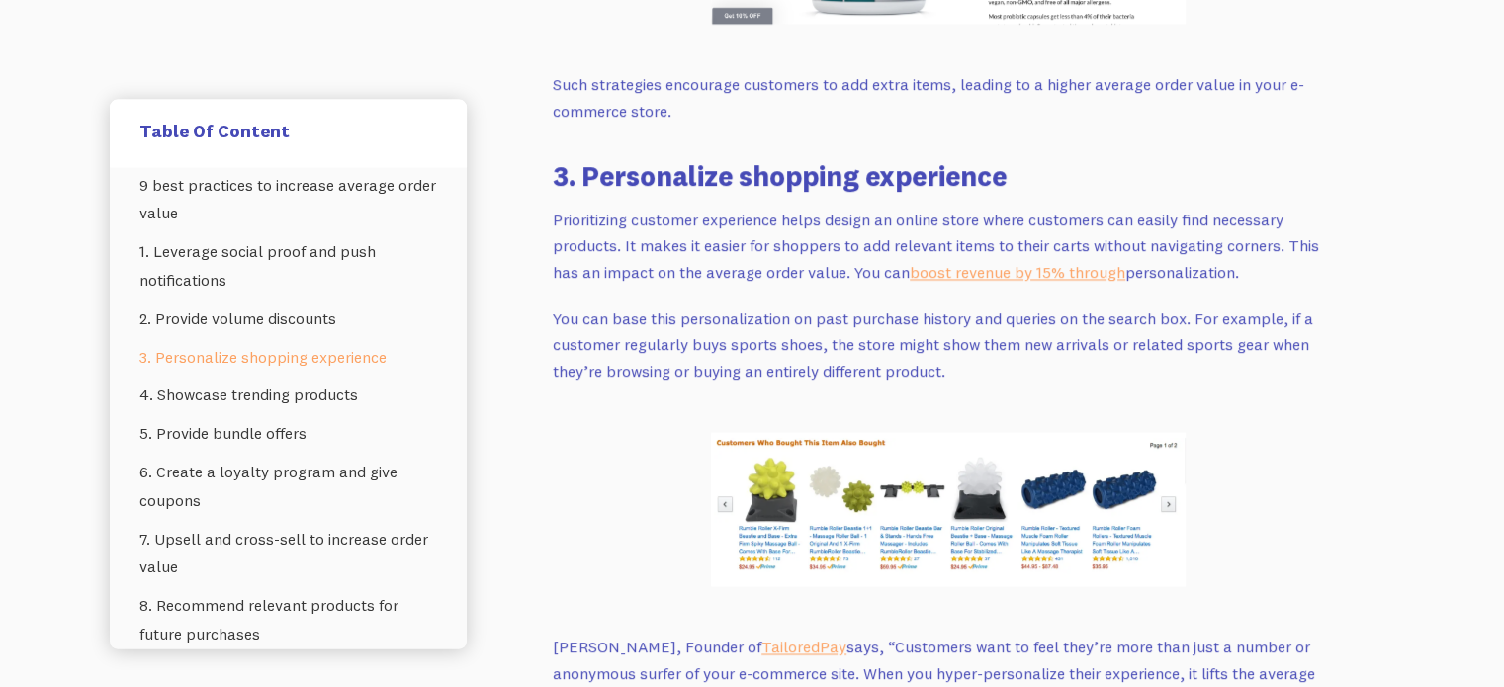
click at [756, 260] on p "Prioritizing customer experience helps design an online store where customers c…" at bounding box center [948, 247] width 791 height 79
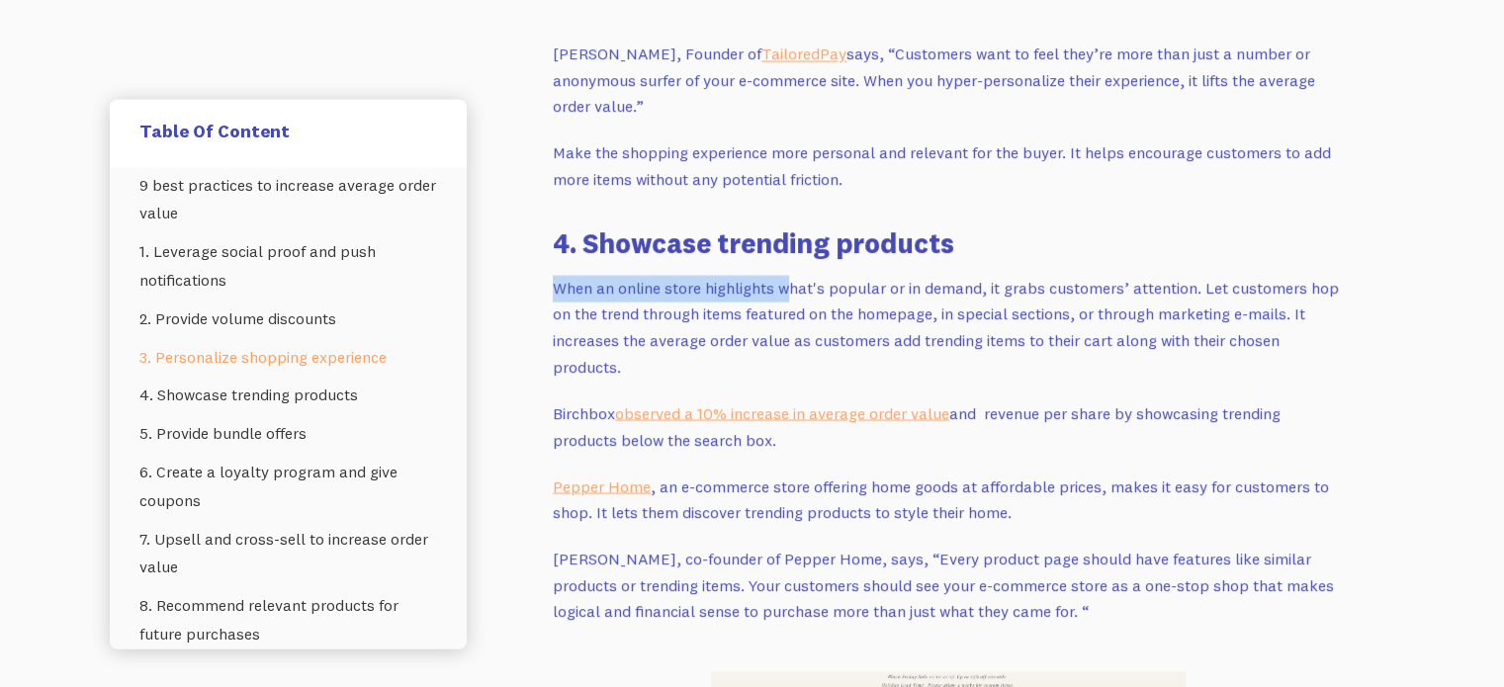
drag, startPoint x: 561, startPoint y: 267, endPoint x: 876, endPoint y: 317, distance: 318.4
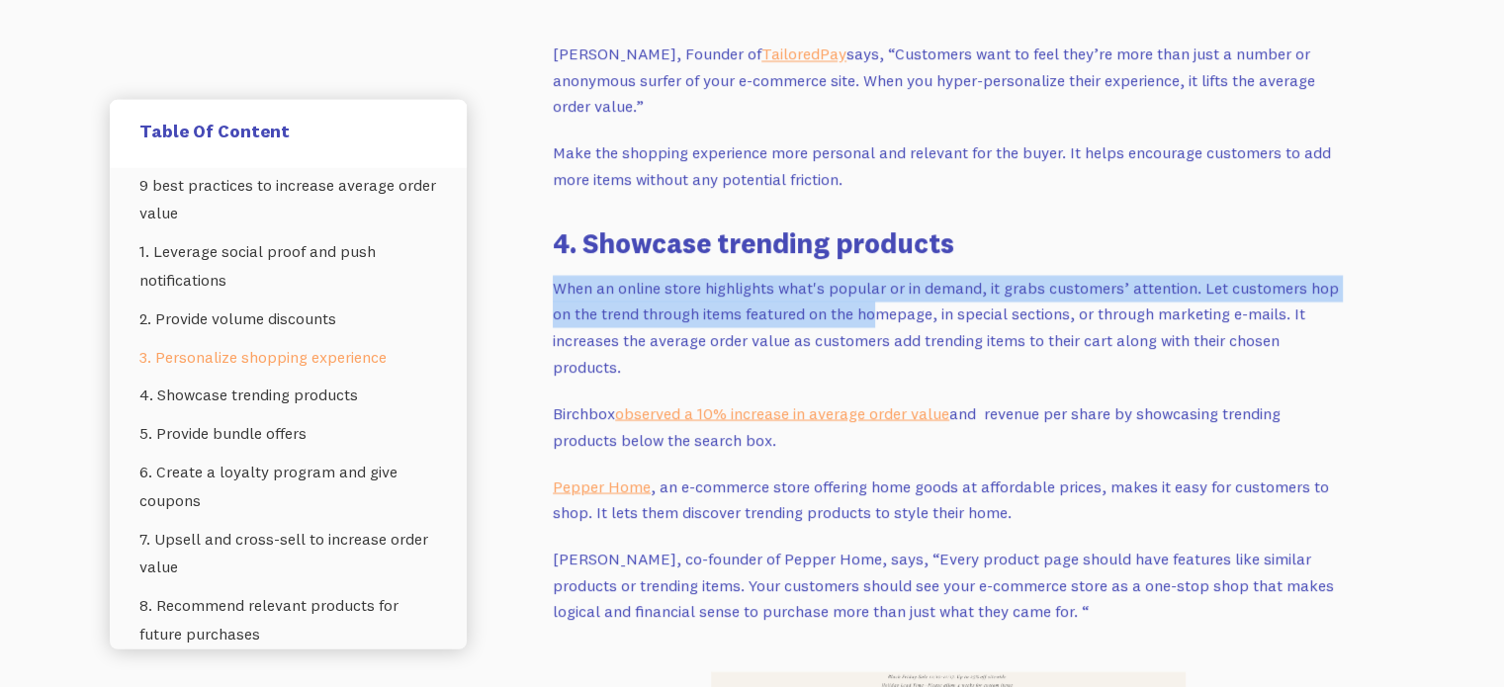
click at [880, 323] on p "When an online store highlights what's popular or in demand, it grabs customers…" at bounding box center [948, 329] width 791 height 106
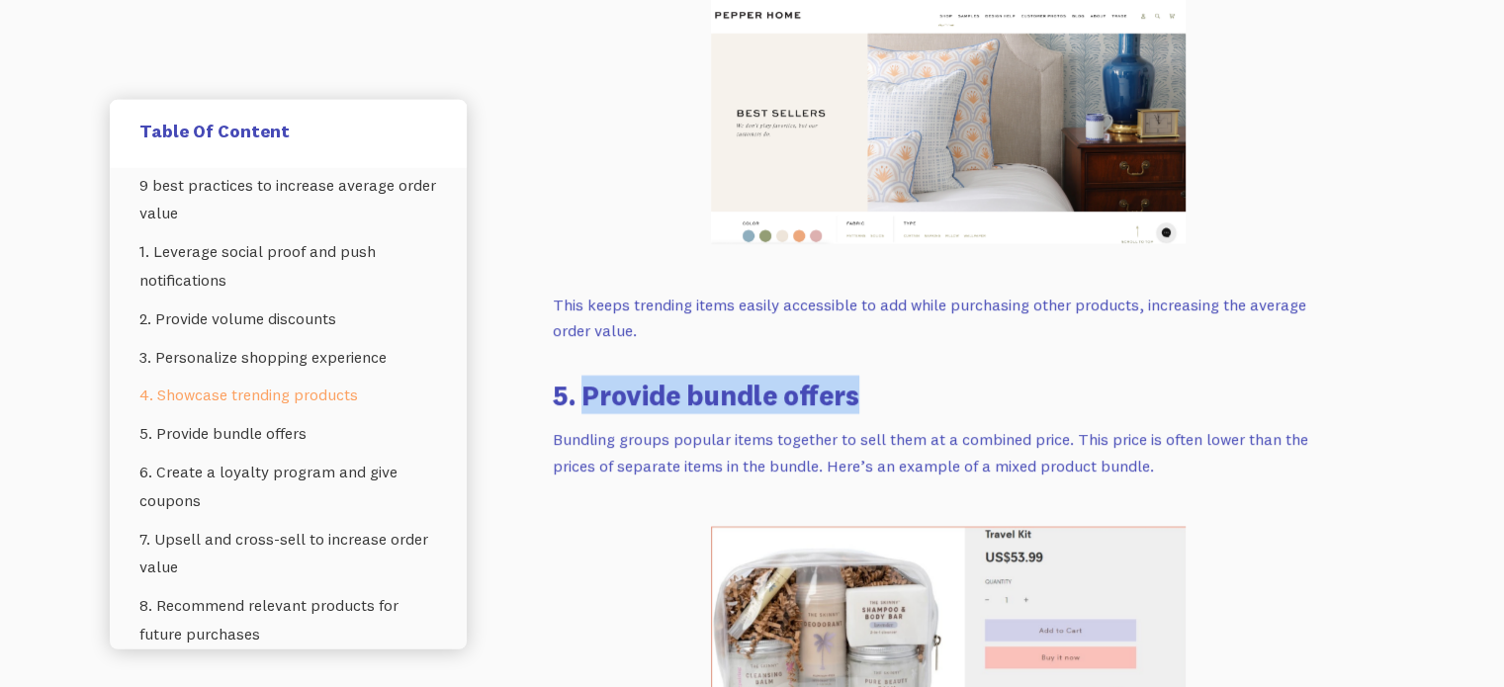
click at [963, 393] on div "You can make more money from your current customers rather than spending a lot …" at bounding box center [948, 643] width 791 height 9436
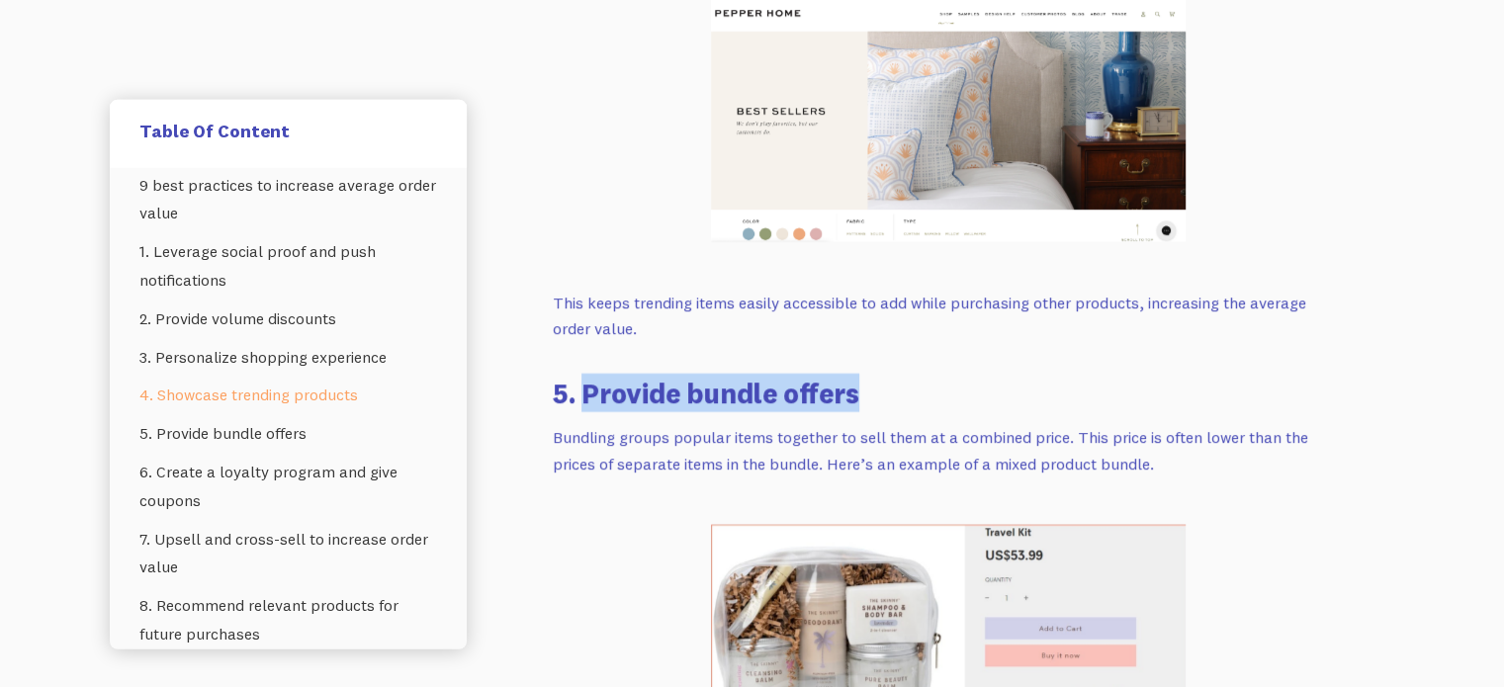
scroll to position [5959, 0]
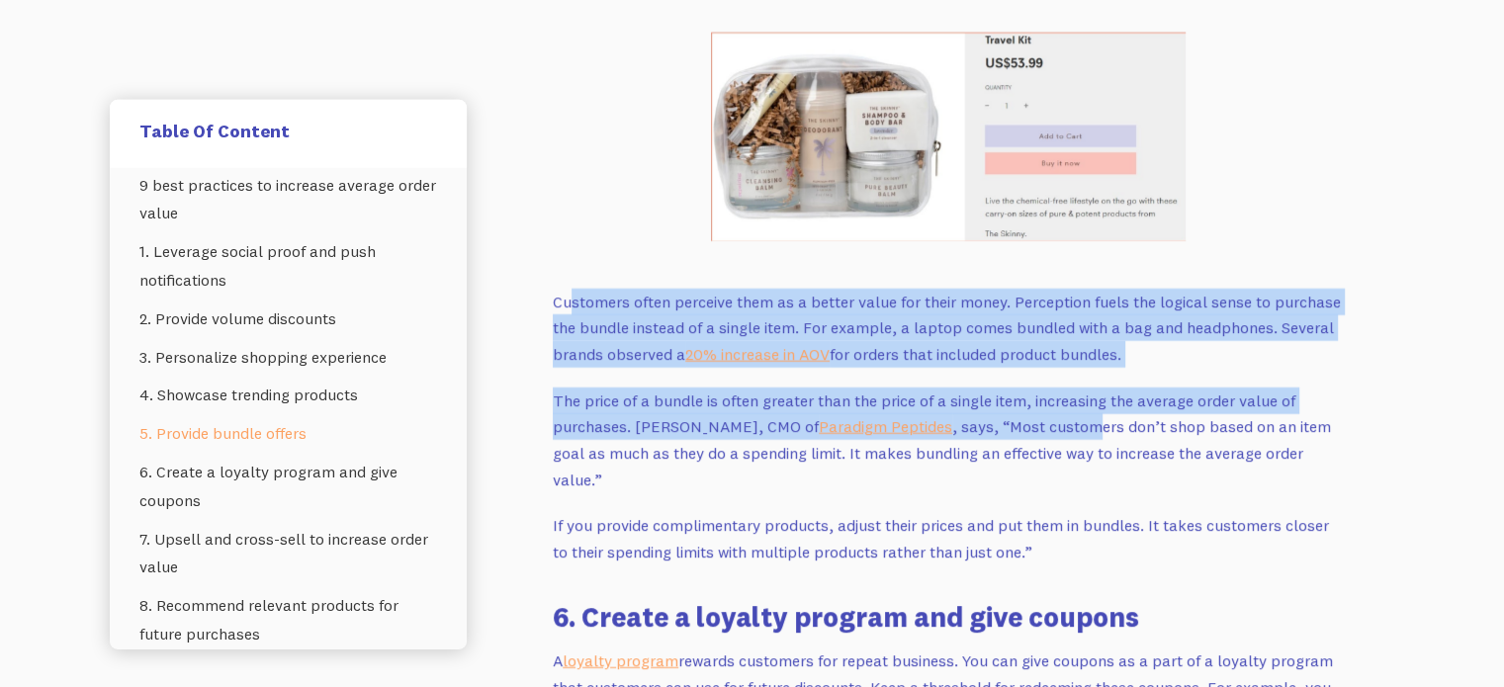
drag, startPoint x: 566, startPoint y: 304, endPoint x: 1175, endPoint y: 475, distance: 632.5
click at [1106, 431] on div "You can make more money from your current customers rather than spending a lot …" at bounding box center [948, 149] width 791 height 9436
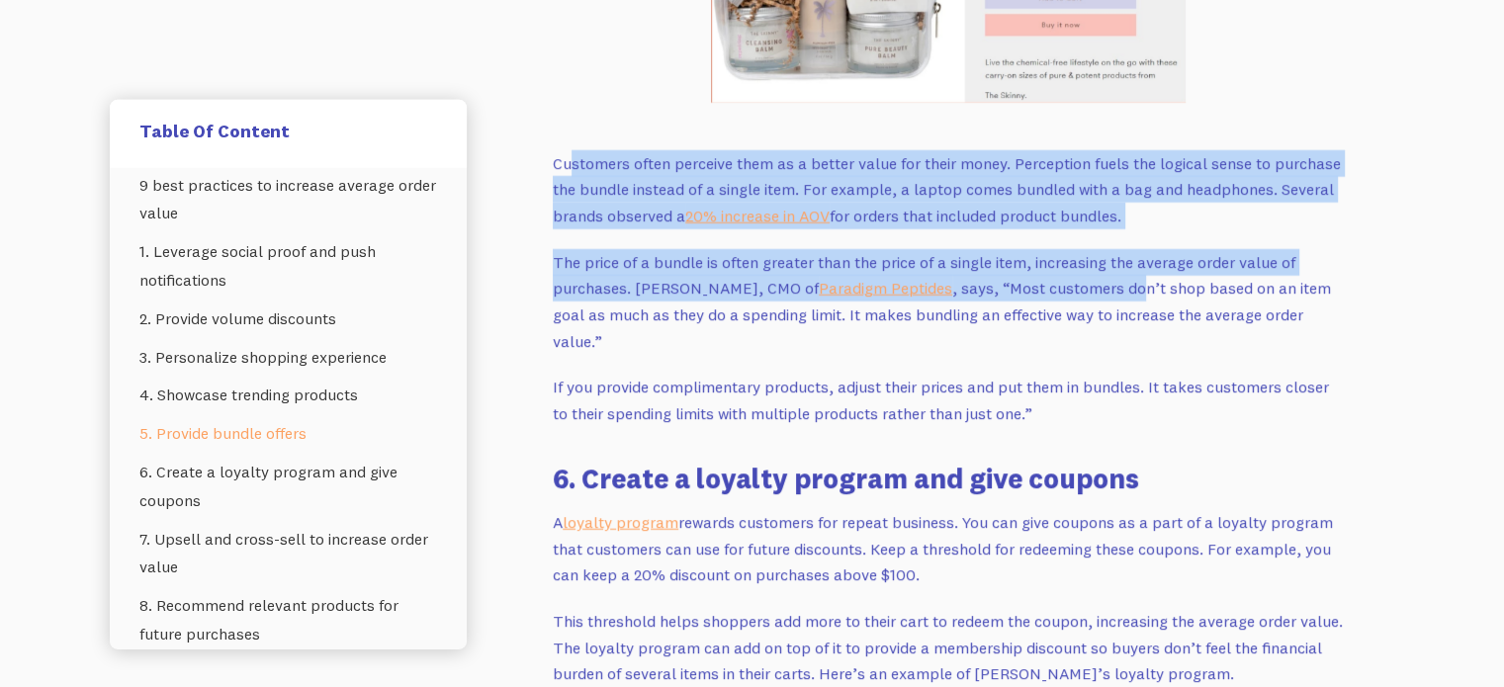
scroll to position [6256, 0]
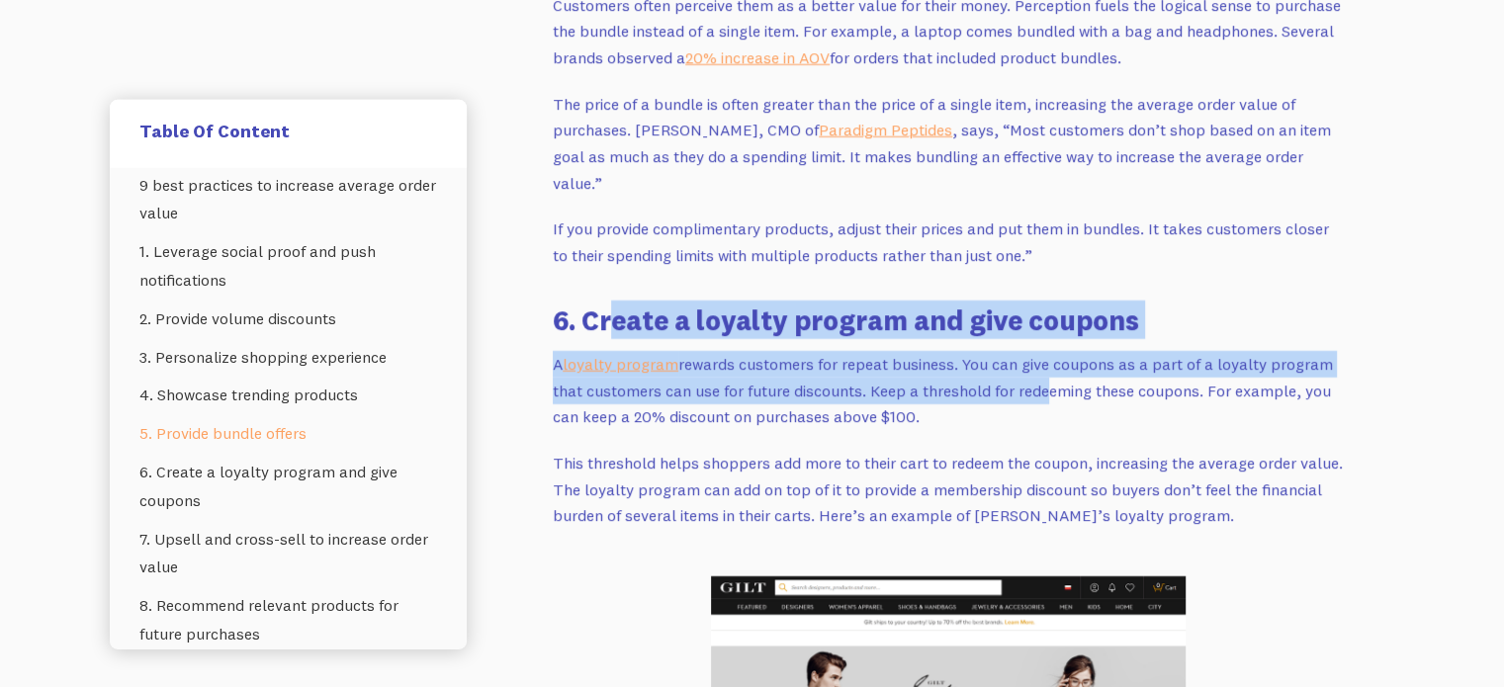
drag, startPoint x: 712, startPoint y: 294, endPoint x: 1127, endPoint y: 392, distance: 426.8
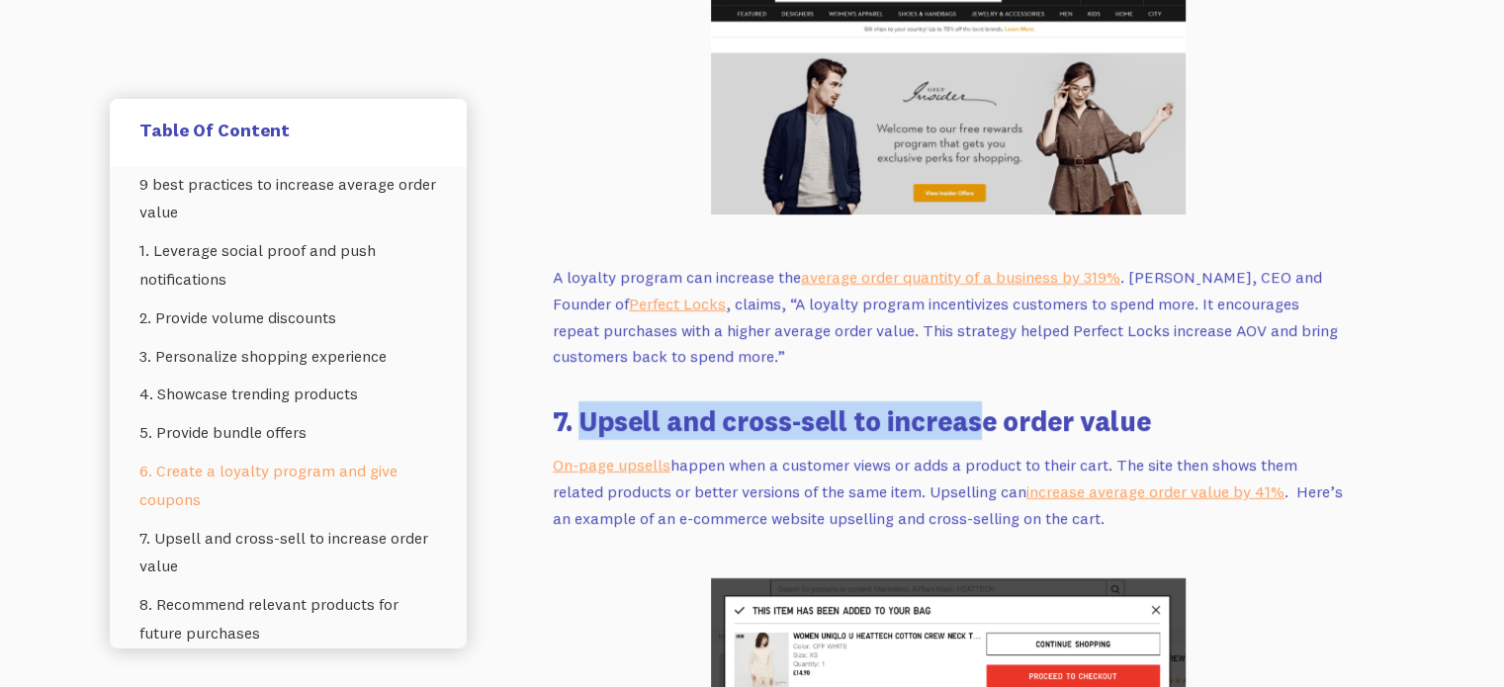
drag, startPoint x: 581, startPoint y: 364, endPoint x: 1091, endPoint y: 377, distance: 510.3
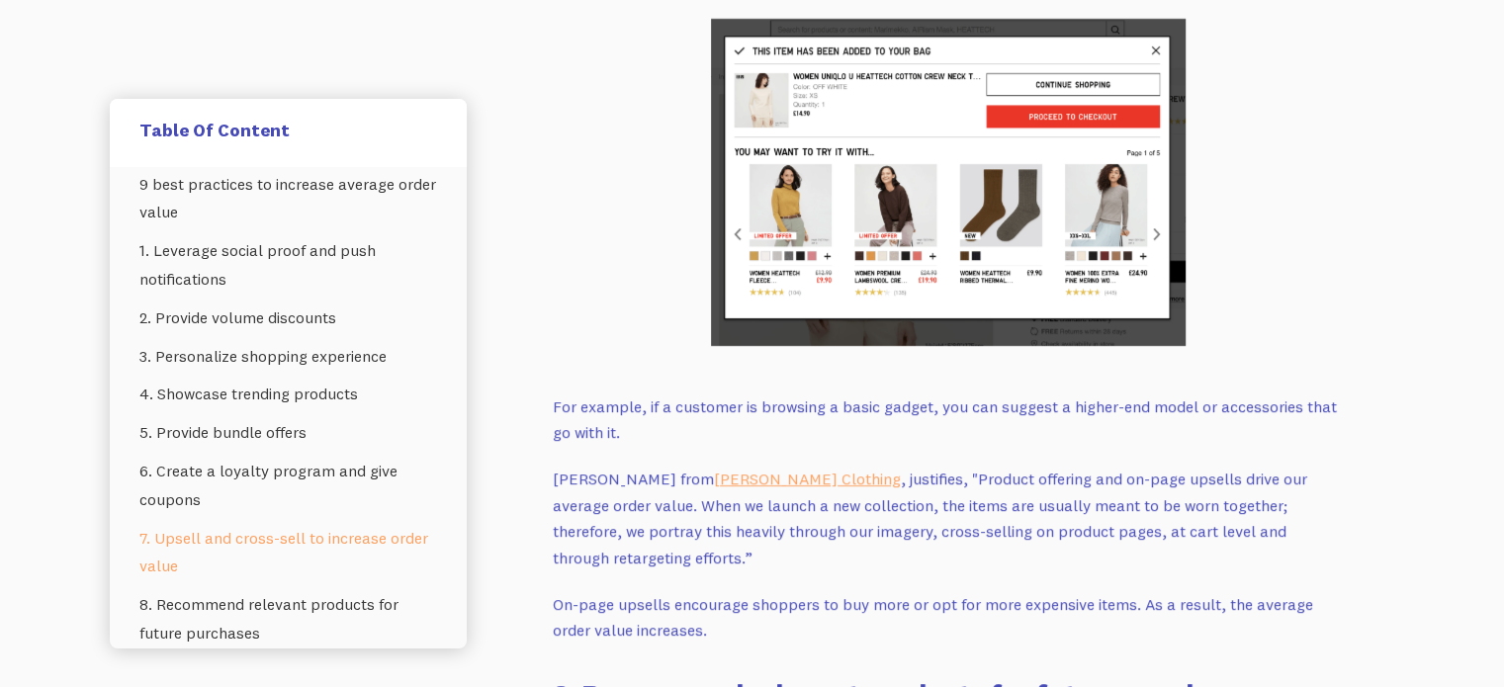
scroll to position [7442, 0]
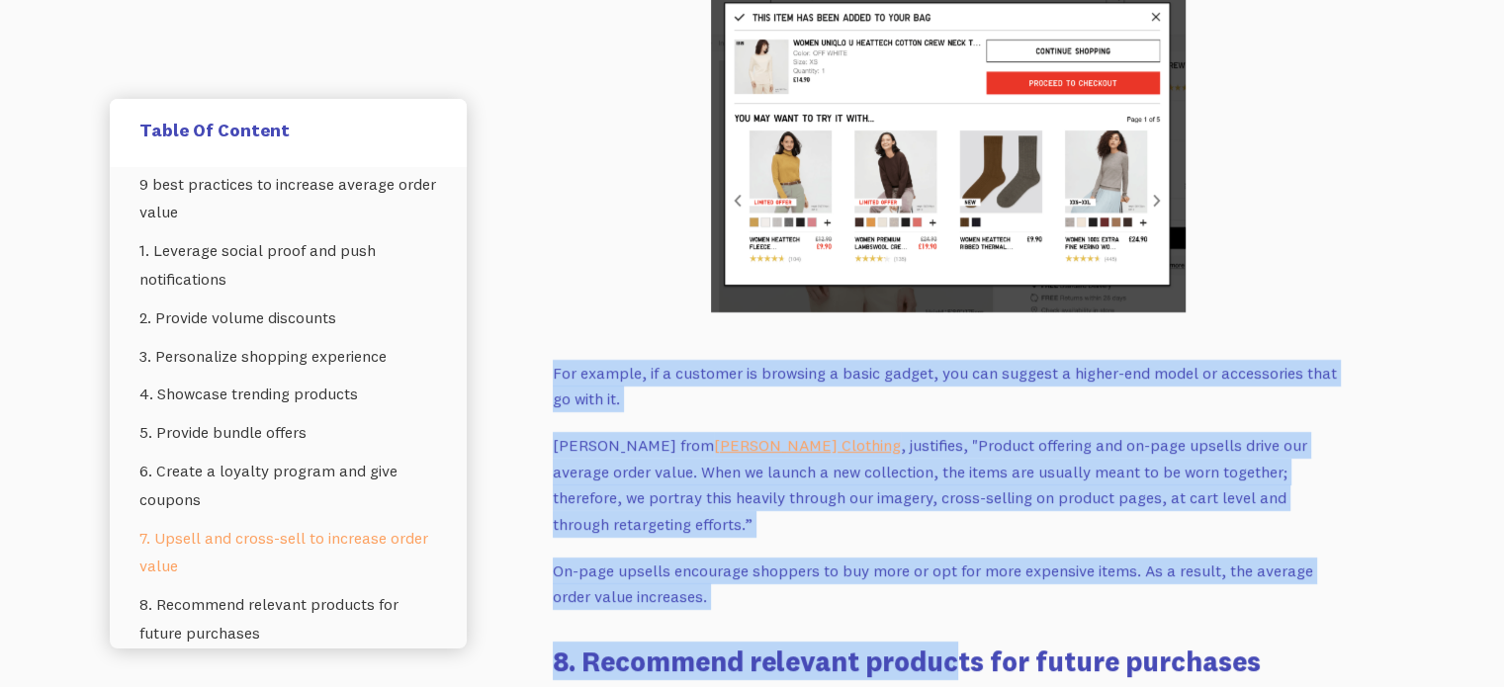
drag, startPoint x: 558, startPoint y: 343, endPoint x: 951, endPoint y: 576, distance: 457.4
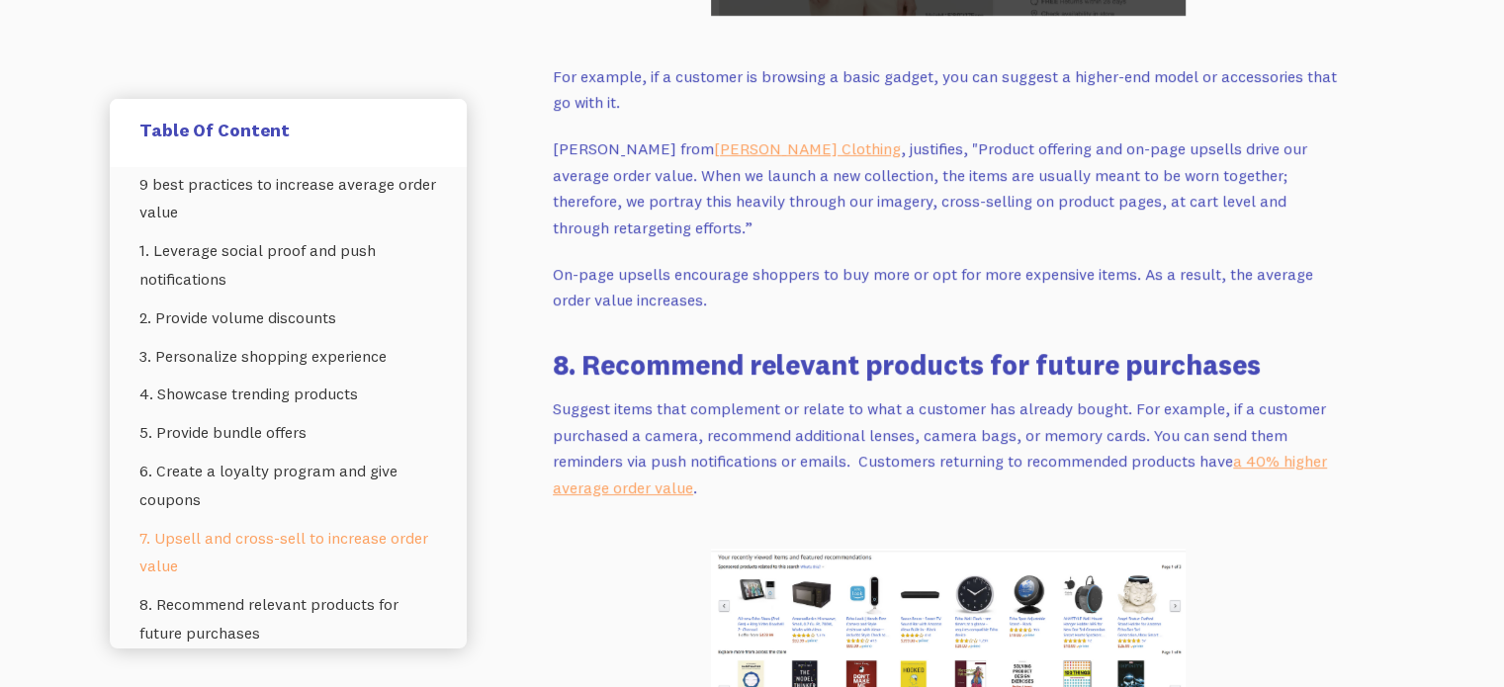
click at [814, 395] on p "Suggest items that complement or relate to what a customer has already bought. …" at bounding box center [948, 448] width 791 height 106
drag, startPoint x: 560, startPoint y: 304, endPoint x: 961, endPoint y: 435, distance: 422.0
click at [961, 435] on p "Suggest items that complement or relate to what a customer has already bought. …" at bounding box center [948, 448] width 791 height 106
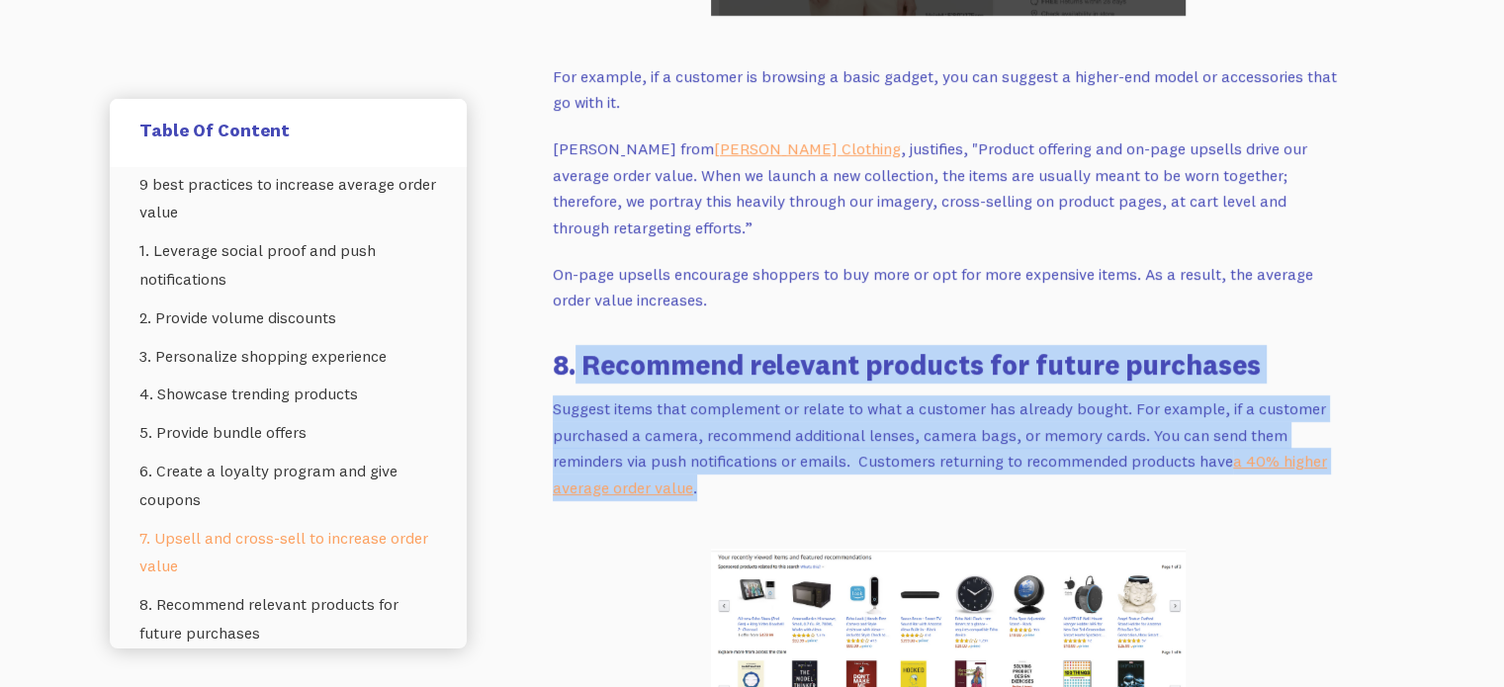
drag, startPoint x: 699, startPoint y: 351, endPoint x: 573, endPoint y: 315, distance: 130.5
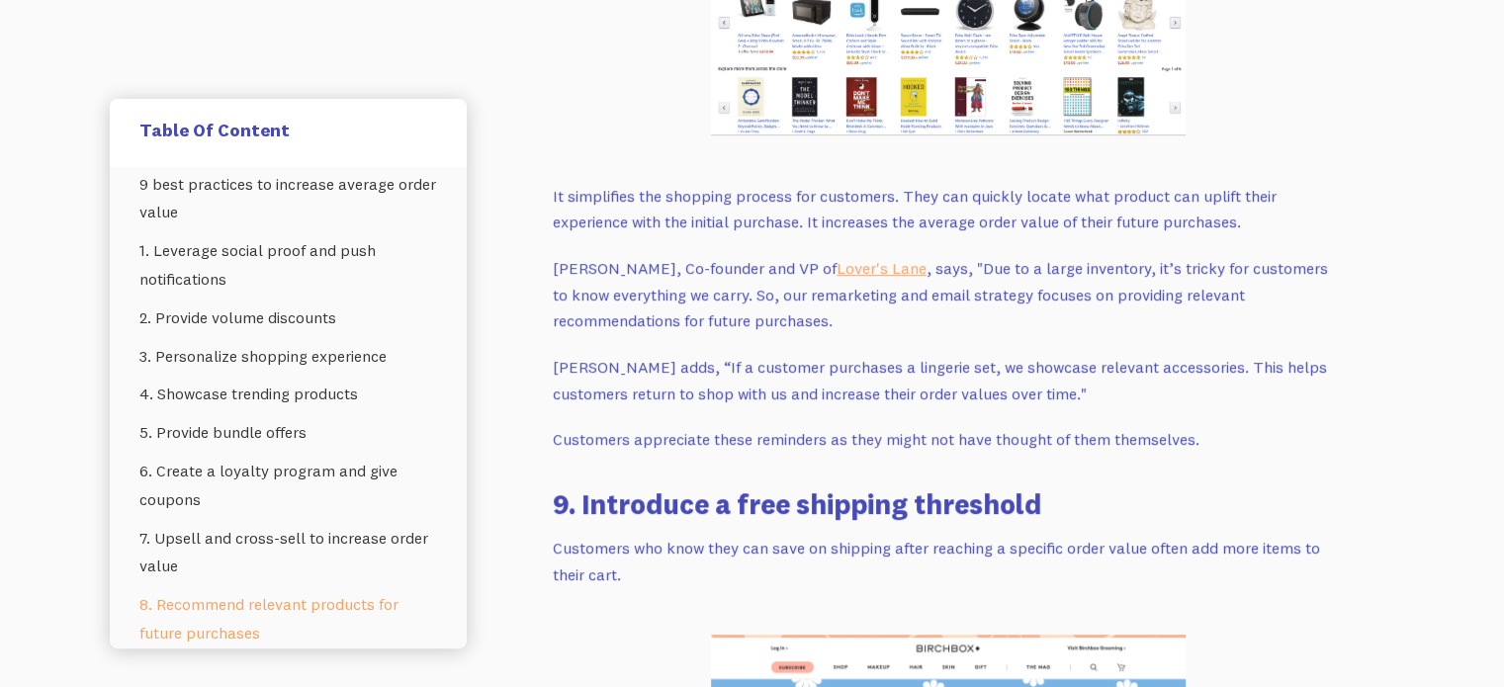
scroll to position [8331, 0]
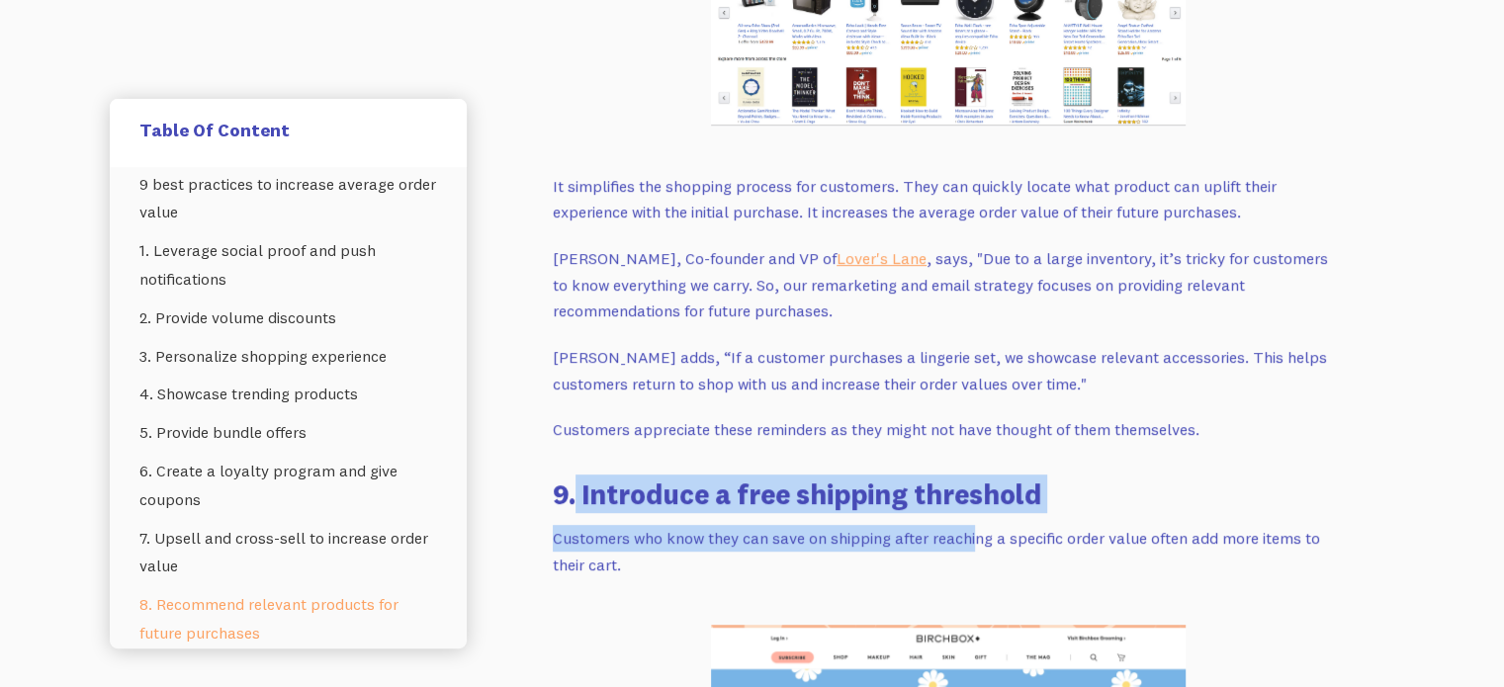
drag, startPoint x: 575, startPoint y: 441, endPoint x: 975, endPoint y: 497, distance: 403.3
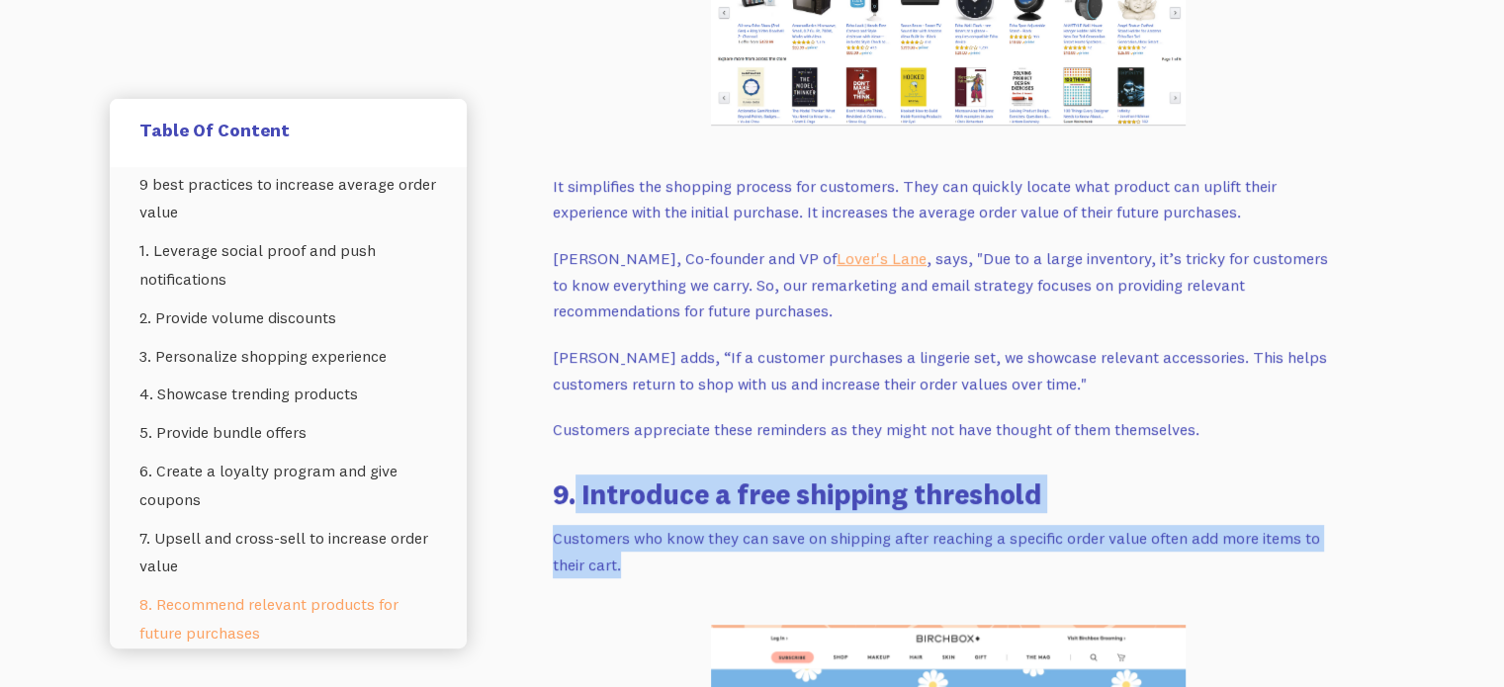
click at [981, 525] on p "Customers who know they can save on shipping after reaching a specific order va…" at bounding box center [948, 551] width 791 height 52
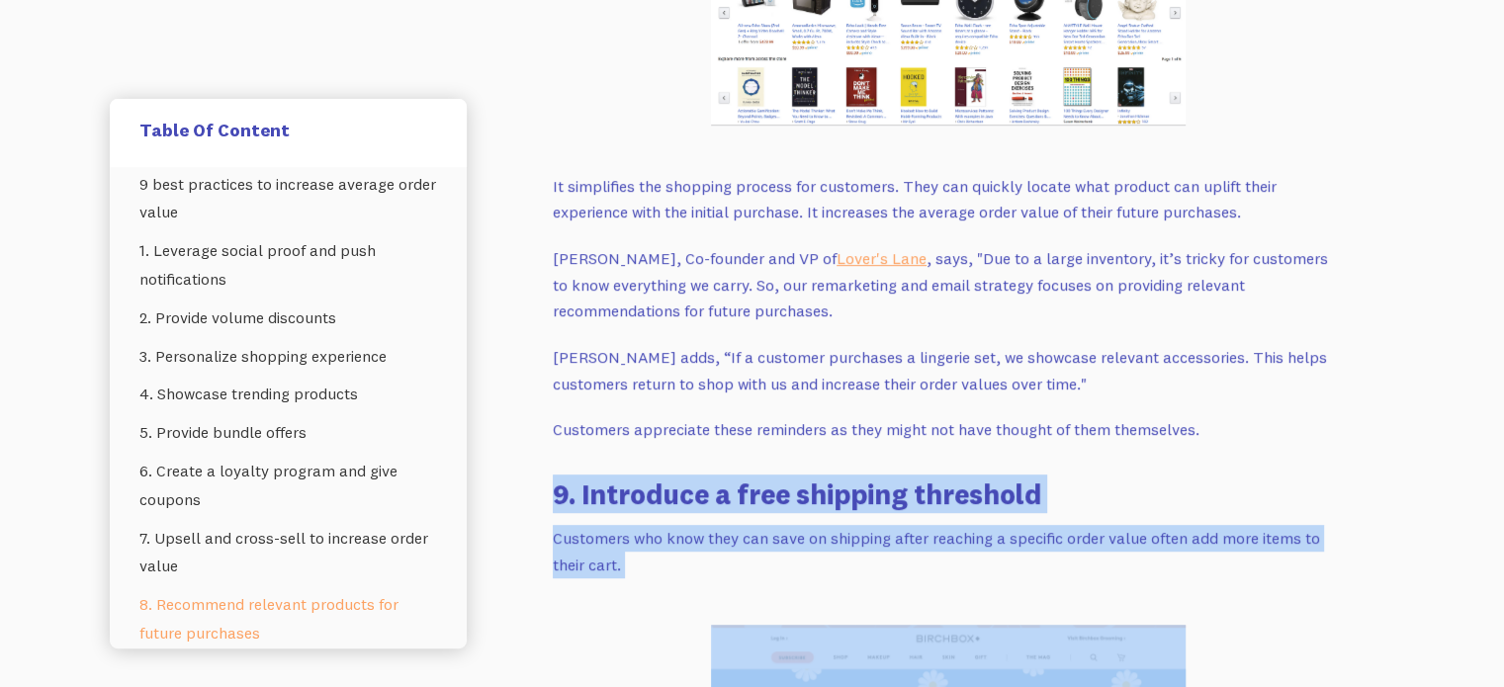
drag, startPoint x: 969, startPoint y: 525, endPoint x: 514, endPoint y: 442, distance: 462.3
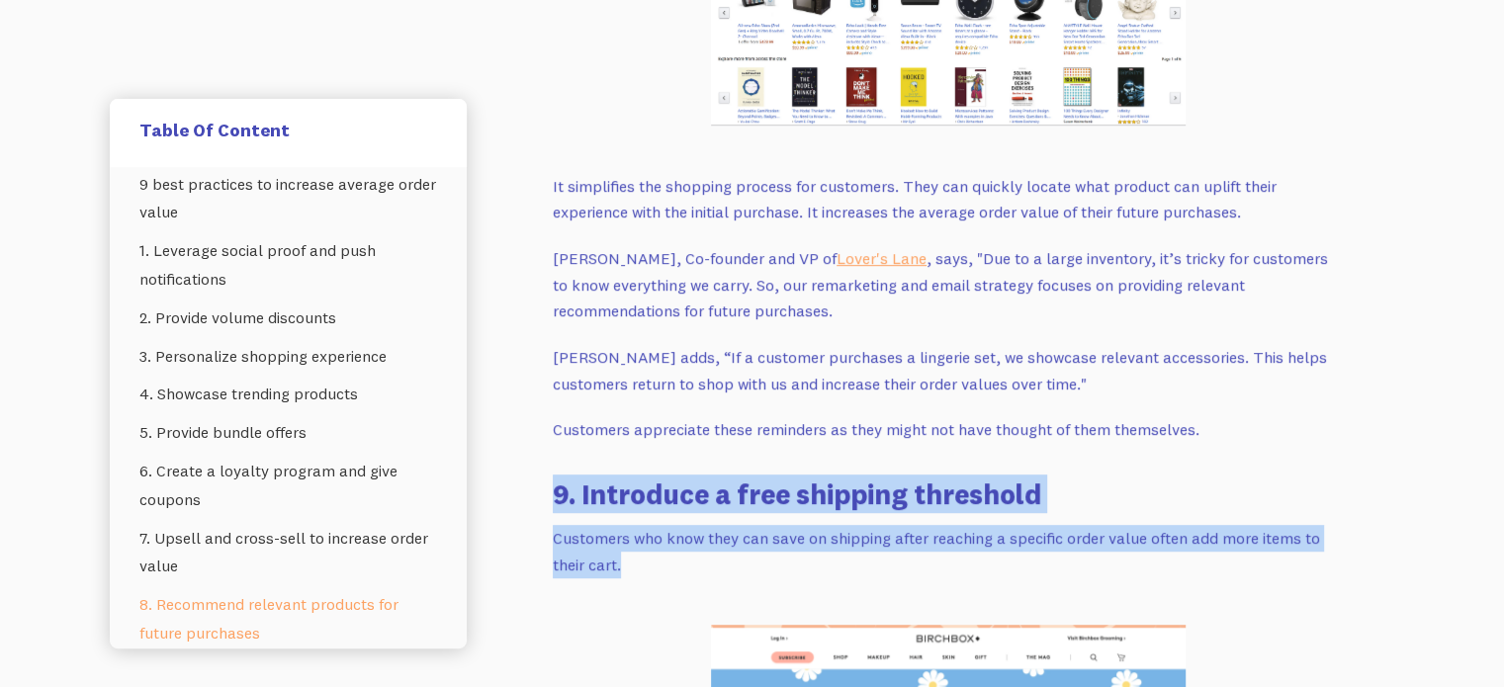
drag, startPoint x: 668, startPoint y: 468, endPoint x: 777, endPoint y: 500, distance: 113.5
click at [777, 525] on p "Customers who know they can save on shipping after reaching a specific order va…" at bounding box center [948, 551] width 791 height 52
drag, startPoint x: 770, startPoint y: 503, endPoint x: 534, endPoint y: 420, distance: 250.4
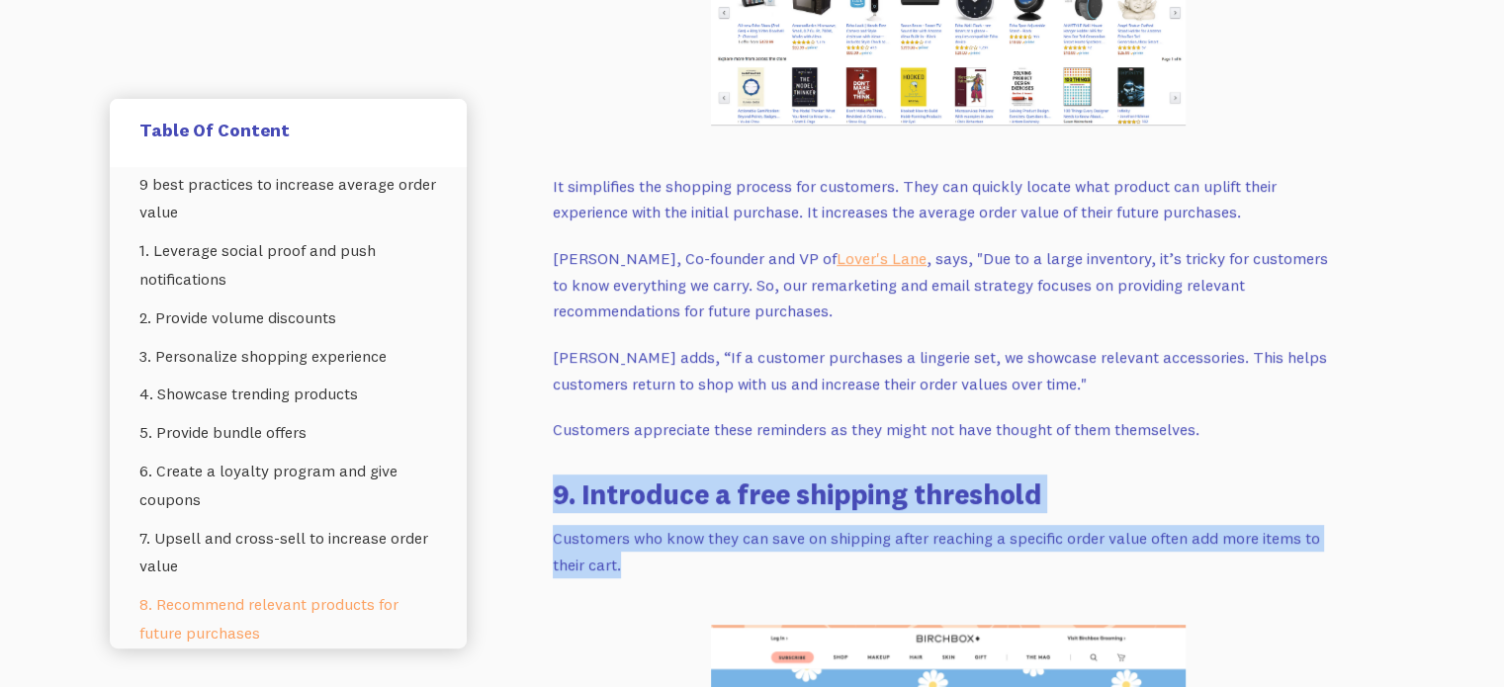
drag, startPoint x: 771, startPoint y: 480, endPoint x: 915, endPoint y: 512, distance: 147.8
click at [915, 525] on p "Customers who know they can save on shipping after reaching a specific order va…" at bounding box center [948, 551] width 791 height 52
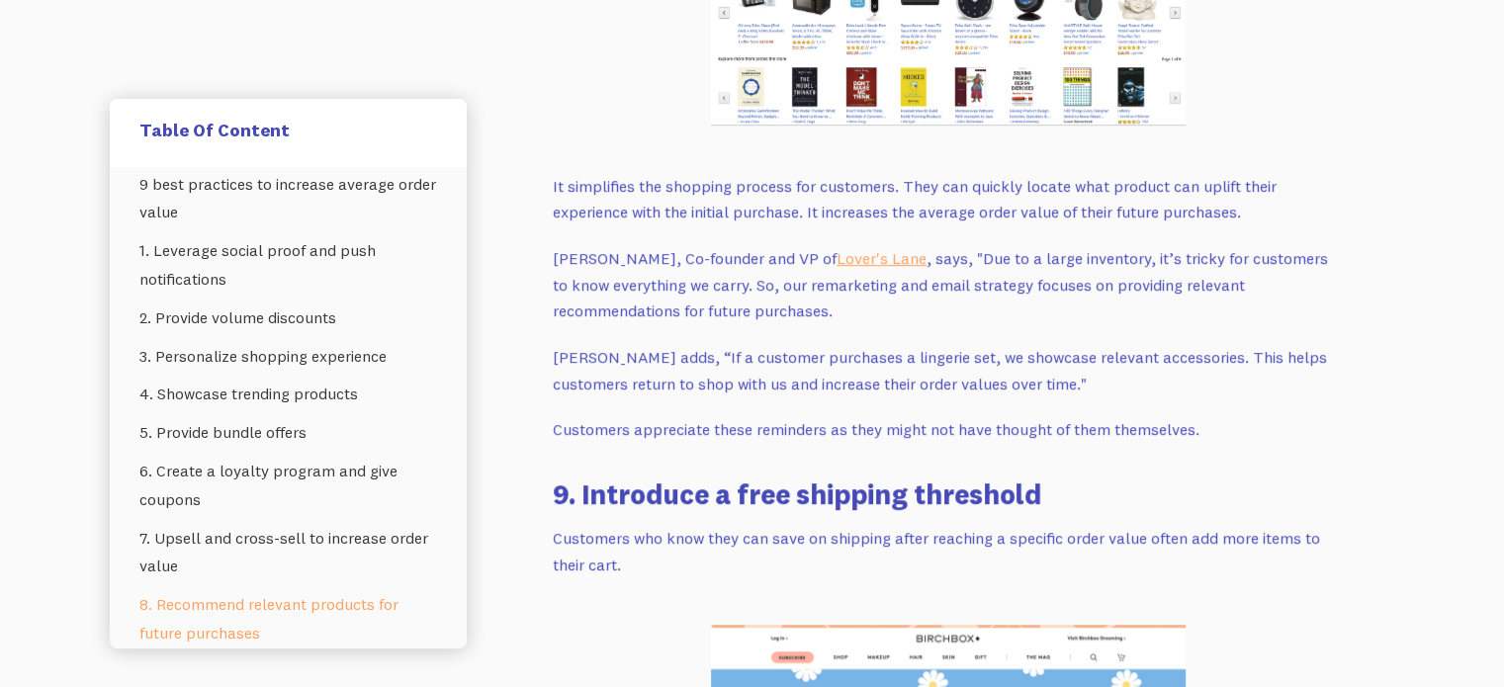
scroll to position [8925, 0]
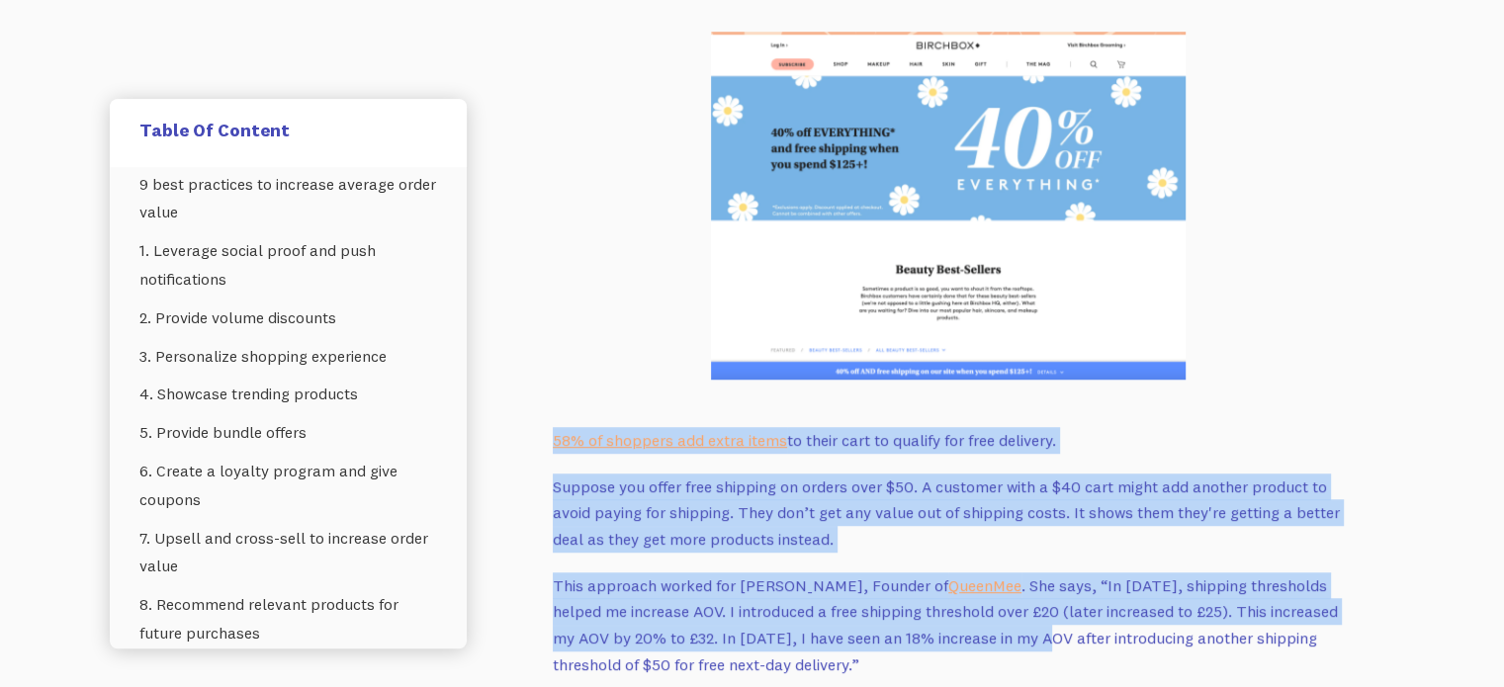
drag, startPoint x: 522, startPoint y: 380, endPoint x: 1001, endPoint y: 572, distance: 516.7
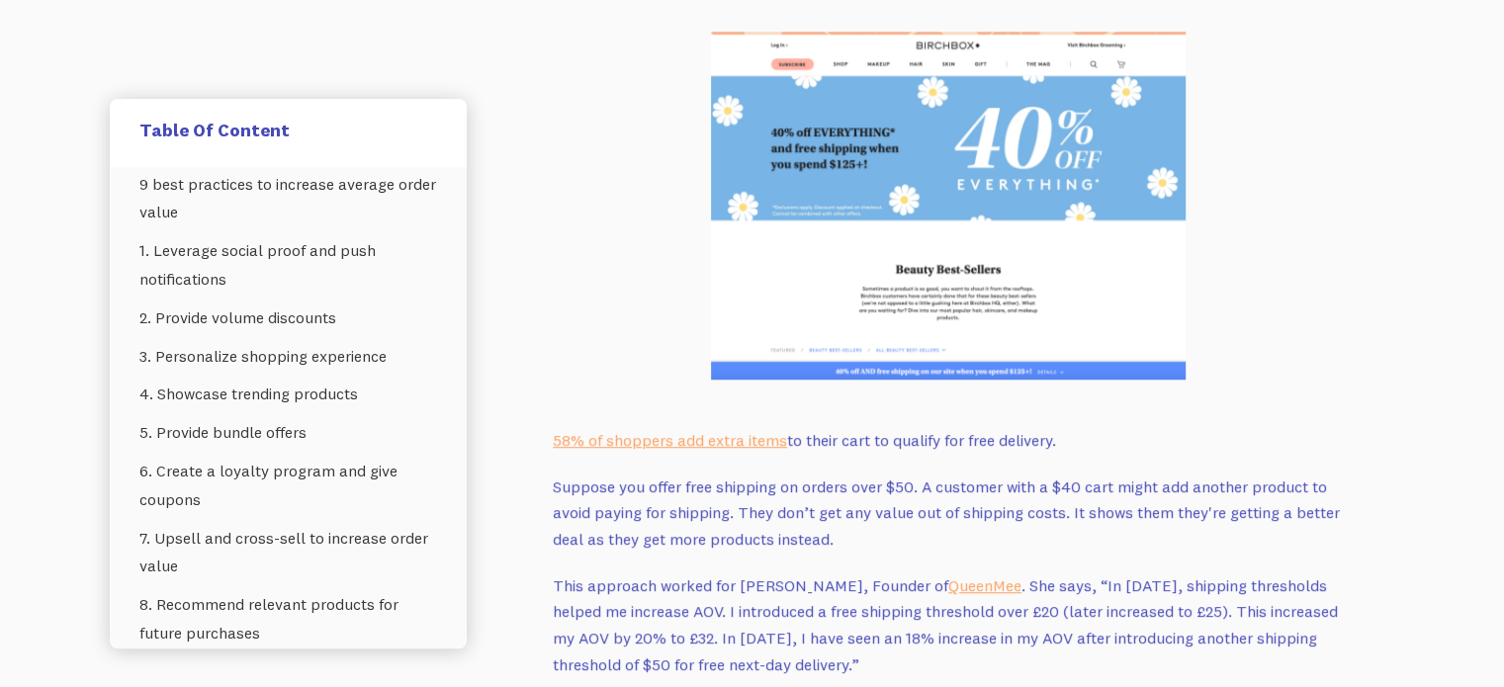
click at [1029, 608] on p "This approach worked for [PERSON_NAME], Founder of QueenMee . She says, “In [DA…" at bounding box center [948, 625] width 791 height 106
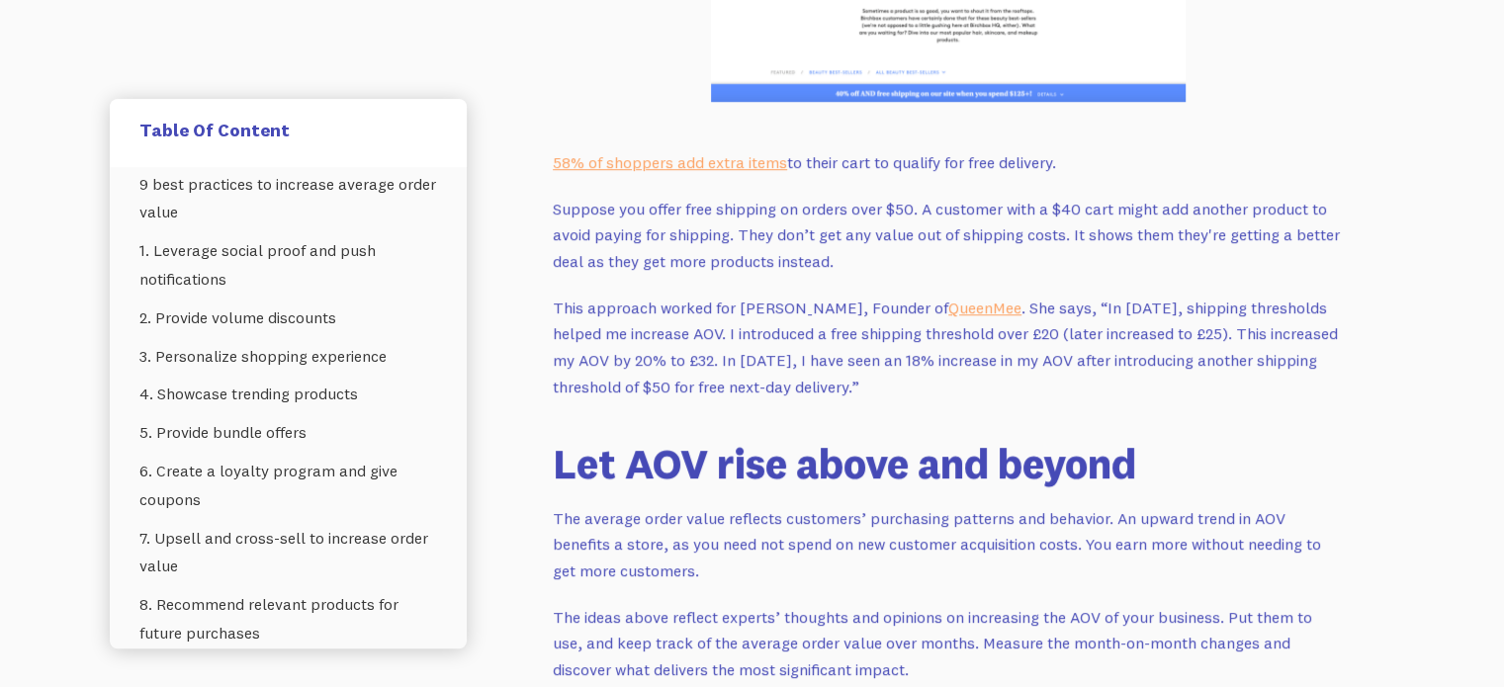
scroll to position [9518, 0]
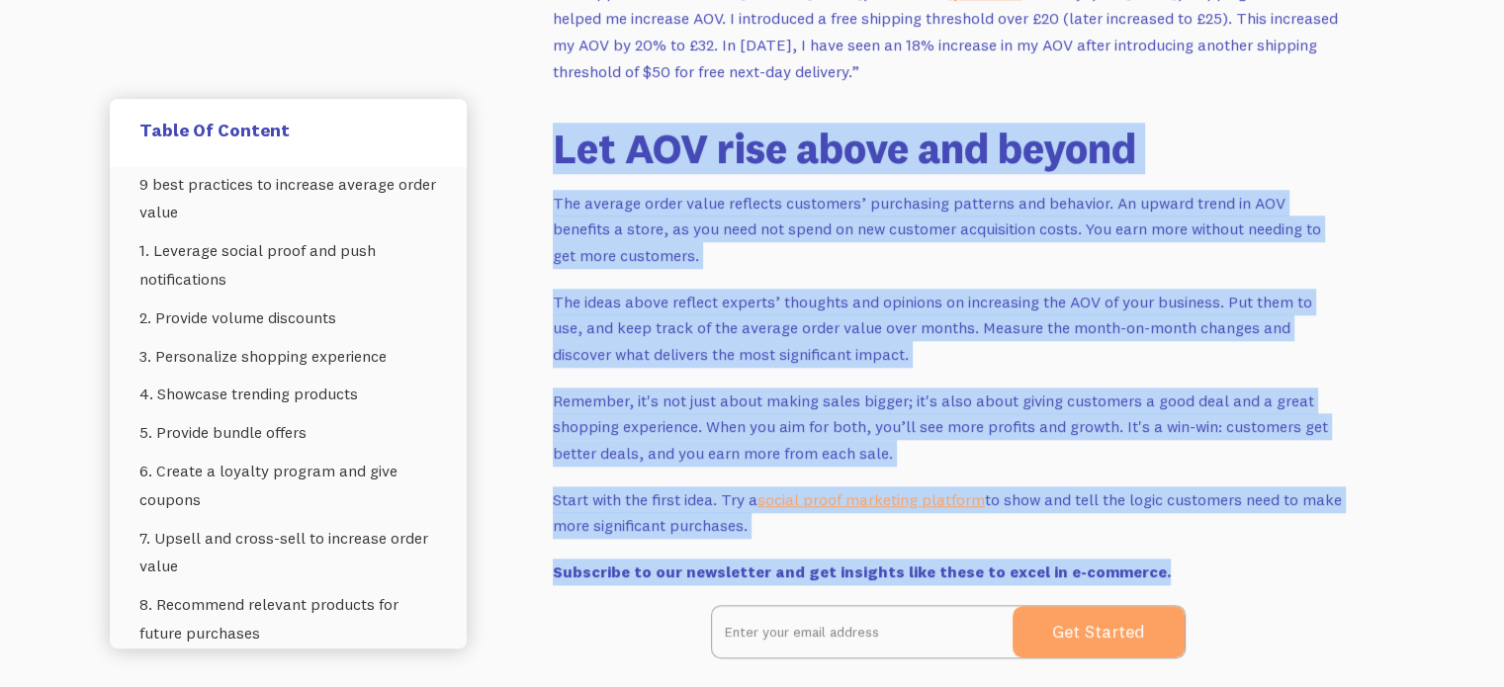
drag, startPoint x: 657, startPoint y: 129, endPoint x: 1342, endPoint y: 495, distance: 777.1
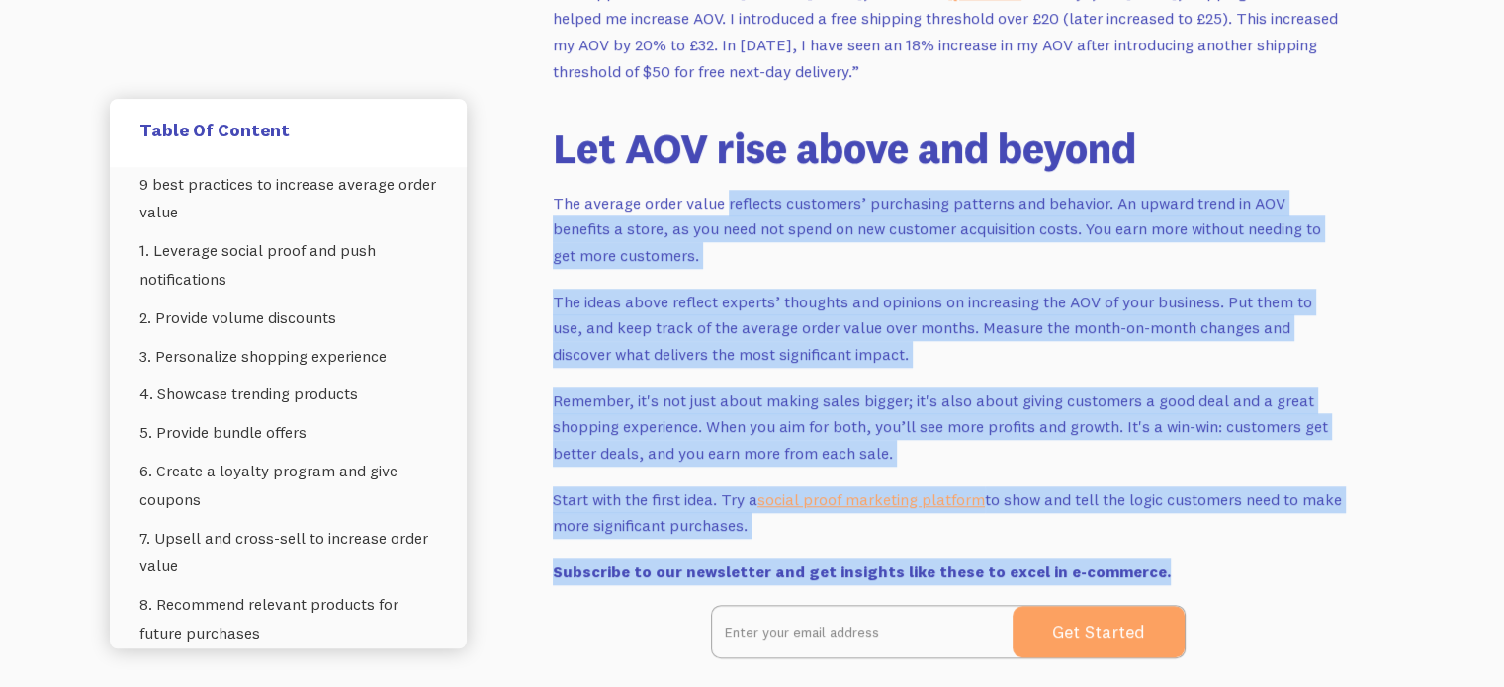
drag, startPoint x: 1324, startPoint y: 488, endPoint x: 722, endPoint y: 139, distance: 695.8
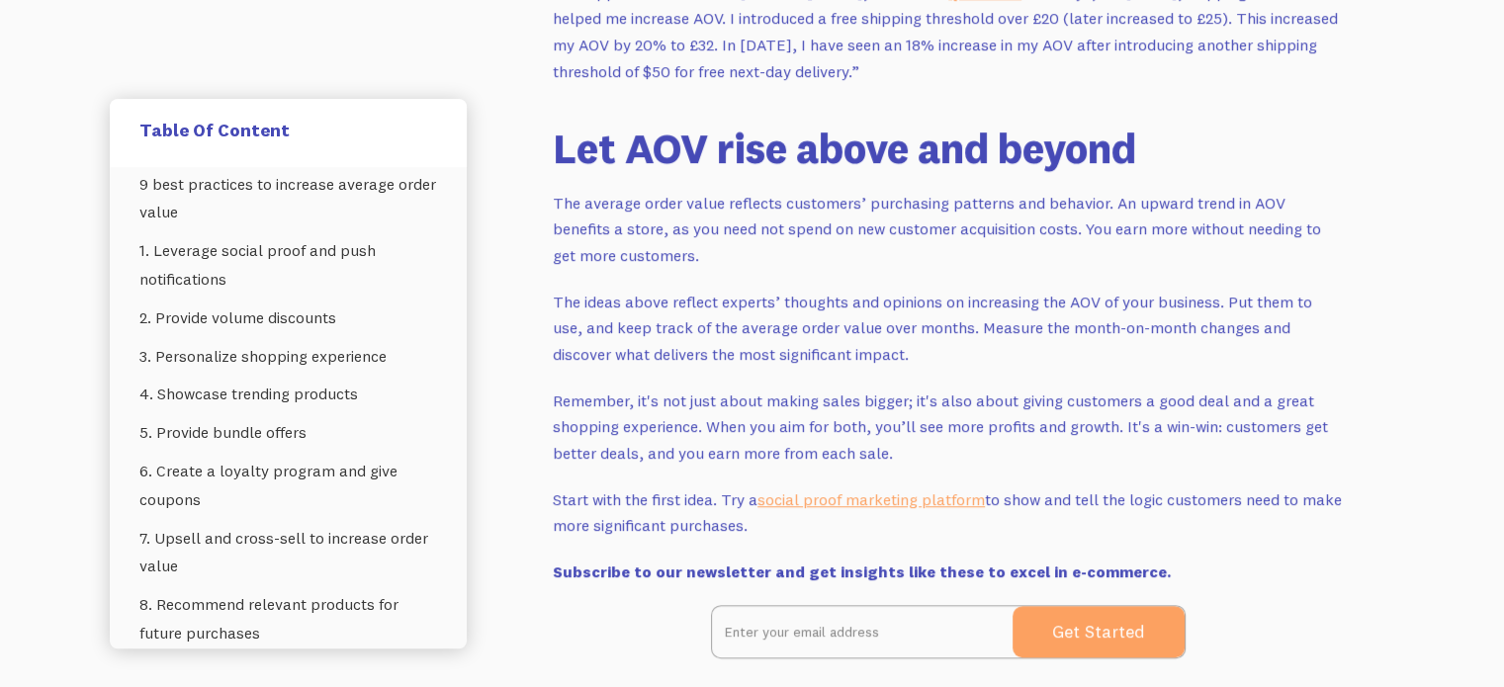
click at [722, 190] on p "The average order value reflects customers’ purchasing patterns and behavior. A…" at bounding box center [948, 229] width 791 height 79
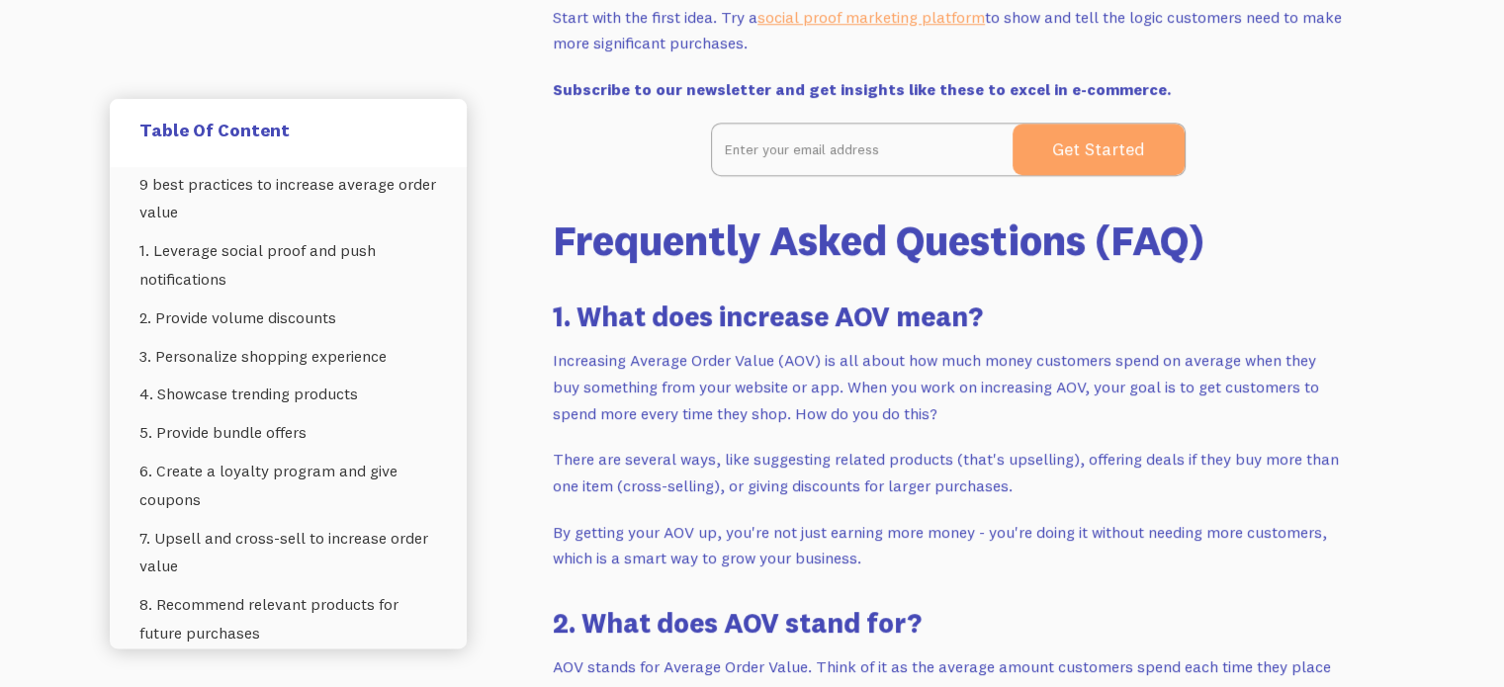
scroll to position [10012, 0]
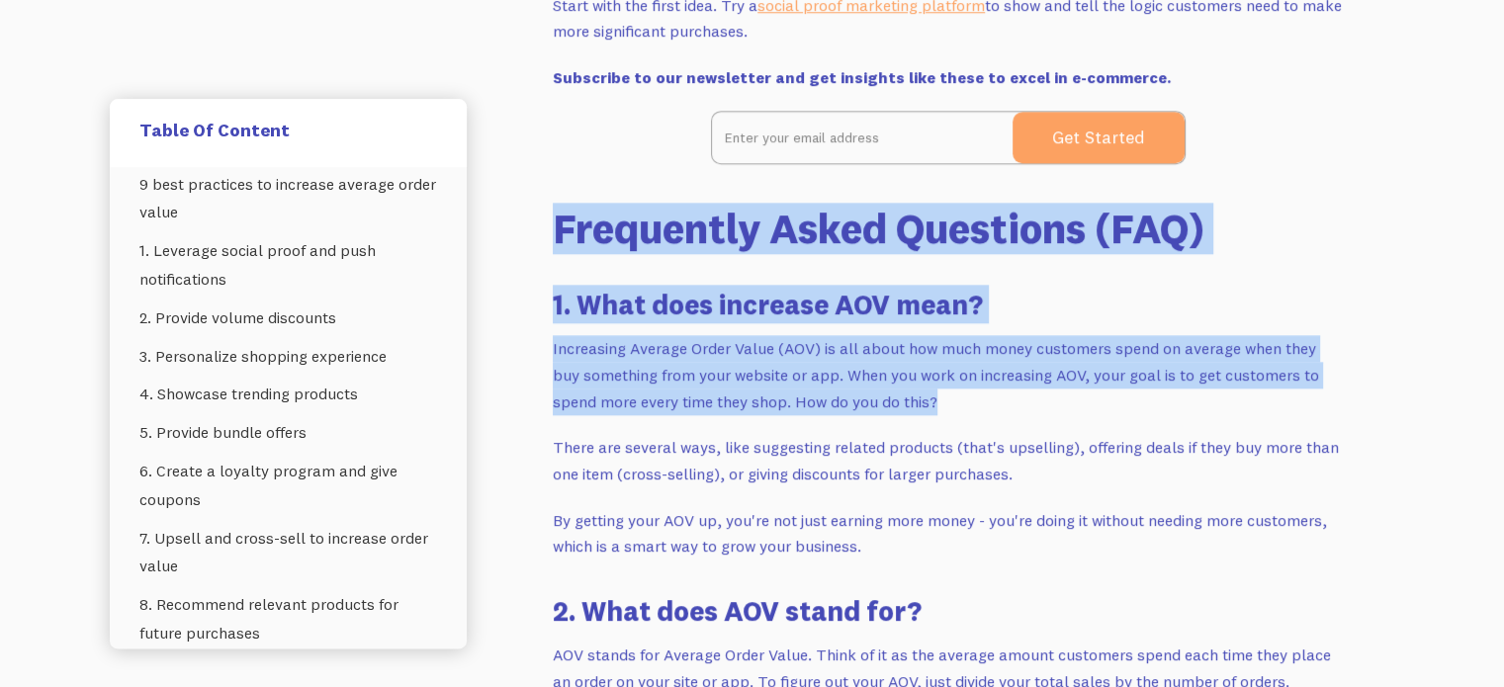
drag, startPoint x: 600, startPoint y: 171, endPoint x: 1159, endPoint y: 375, distance: 594.5
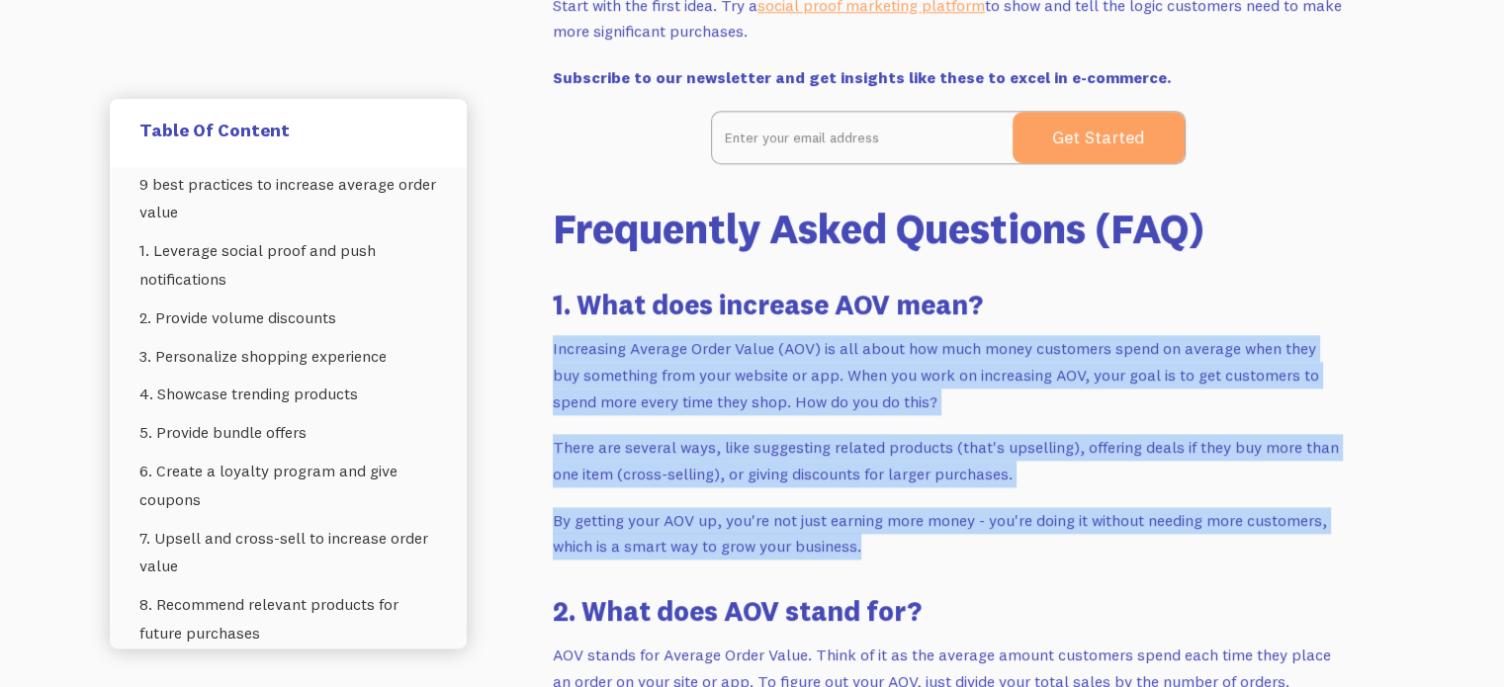
drag, startPoint x: 1030, startPoint y: 472, endPoint x: 549, endPoint y: 276, distance: 519.7
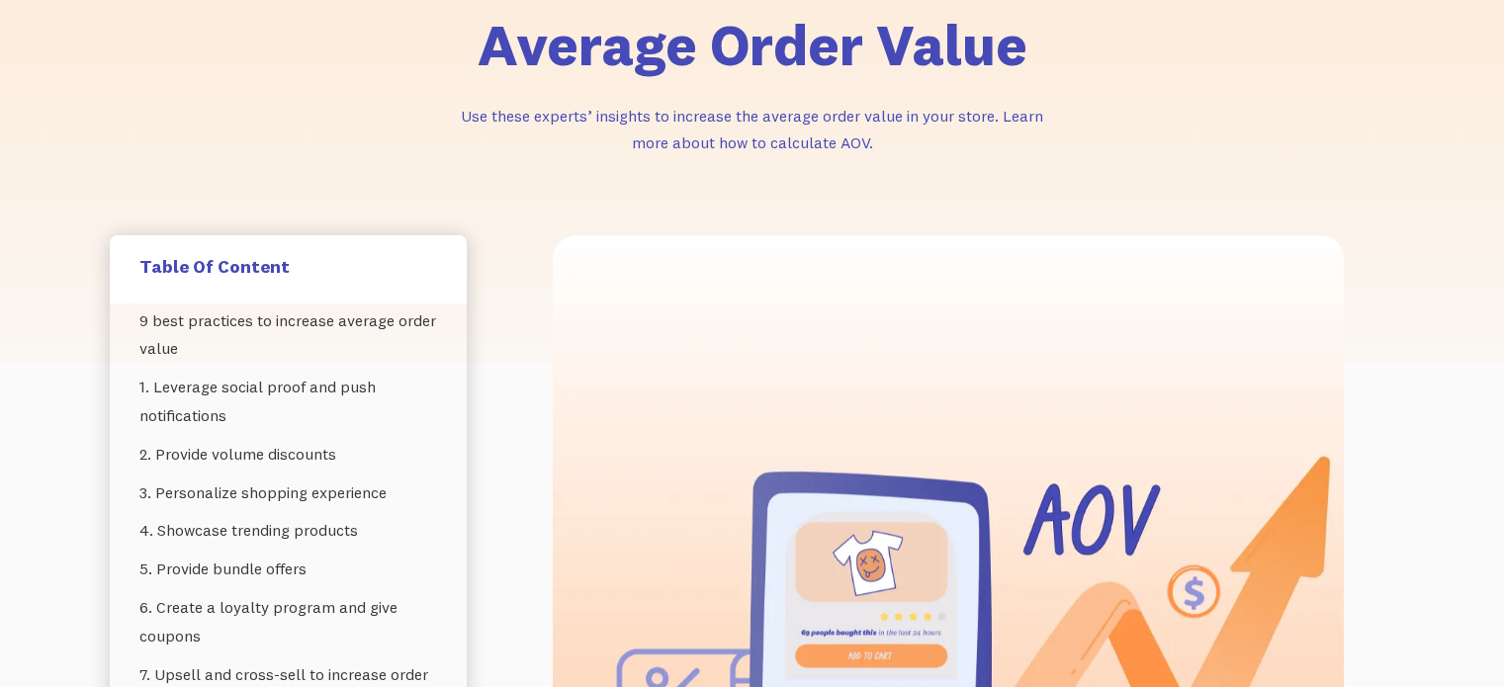
scroll to position [0, 0]
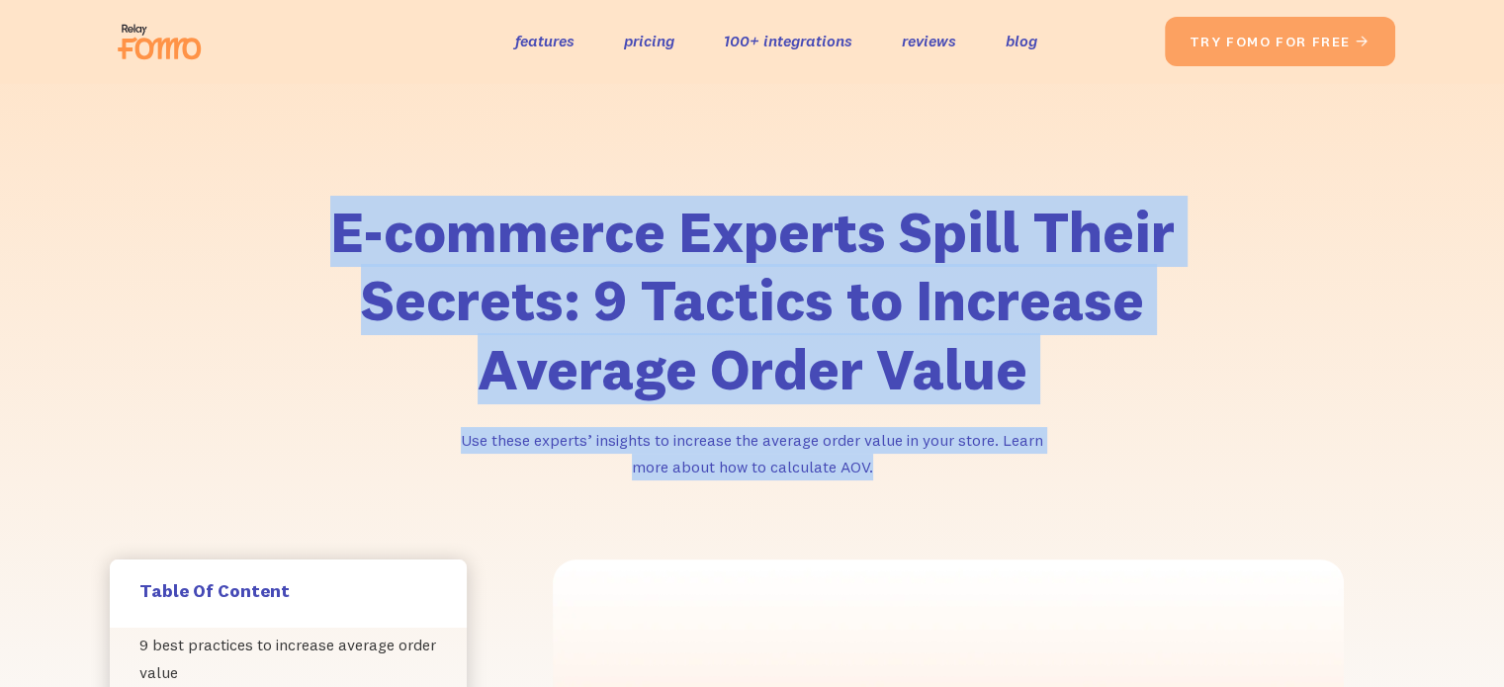
drag, startPoint x: 1020, startPoint y: 458, endPoint x: 287, endPoint y: 221, distance: 770.6
click at [287, 221] on div "E-commerce Experts Spill Their Secrets: 9 Tactics to Increase Average Order Val…" at bounding box center [752, 339] width 1008 height 283
click at [287, 221] on h1 "E-commerce Experts Spill Their Secrets: 9 Tactics to Increase Average Order Val…" at bounding box center [752, 301] width 1008 height 207
